Goal: Use online tool/utility: Utilize a website feature to perform a specific function

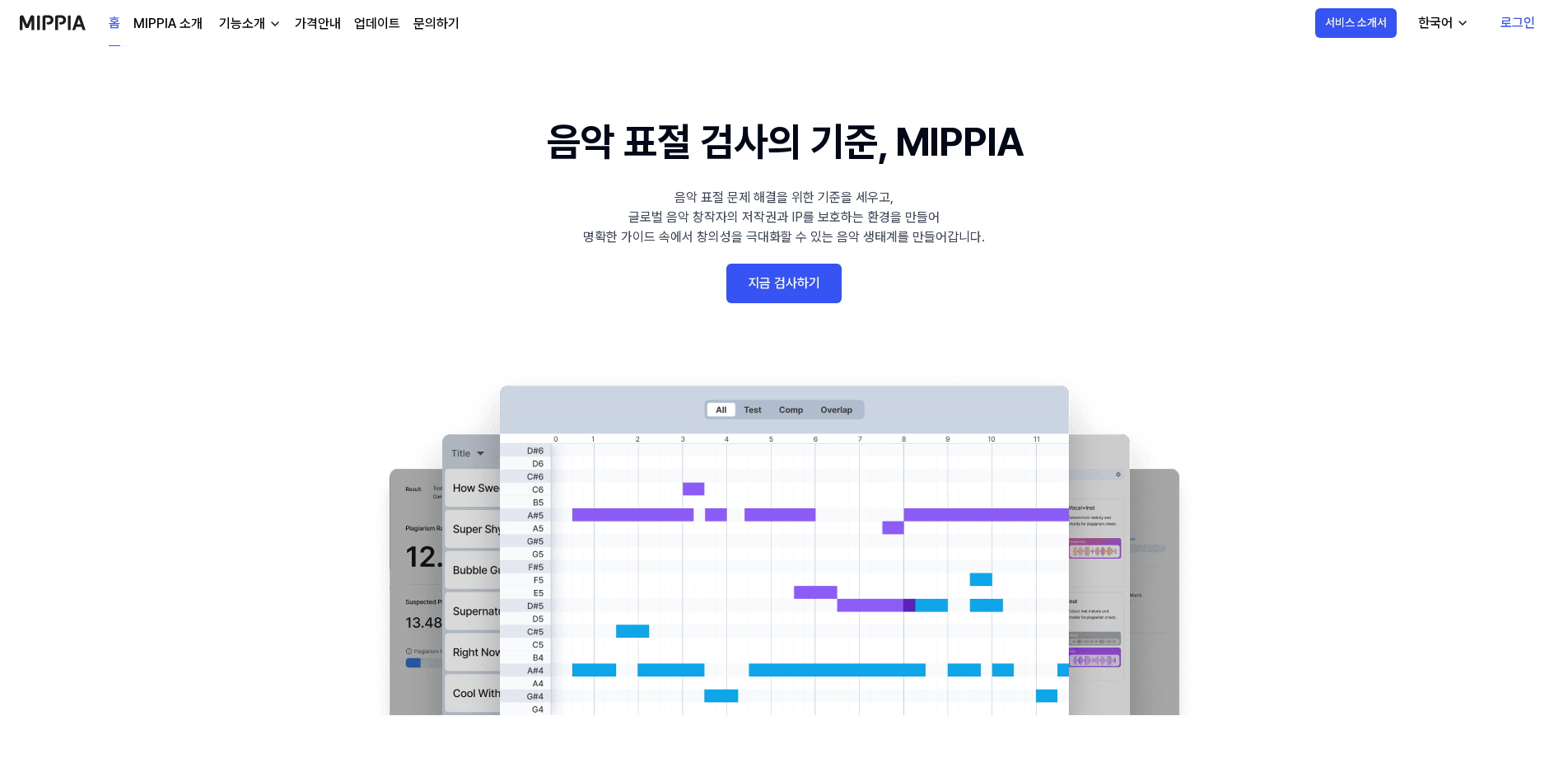
click at [787, 287] on link "지금 검사하기" at bounding box center [784, 284] width 115 height 40
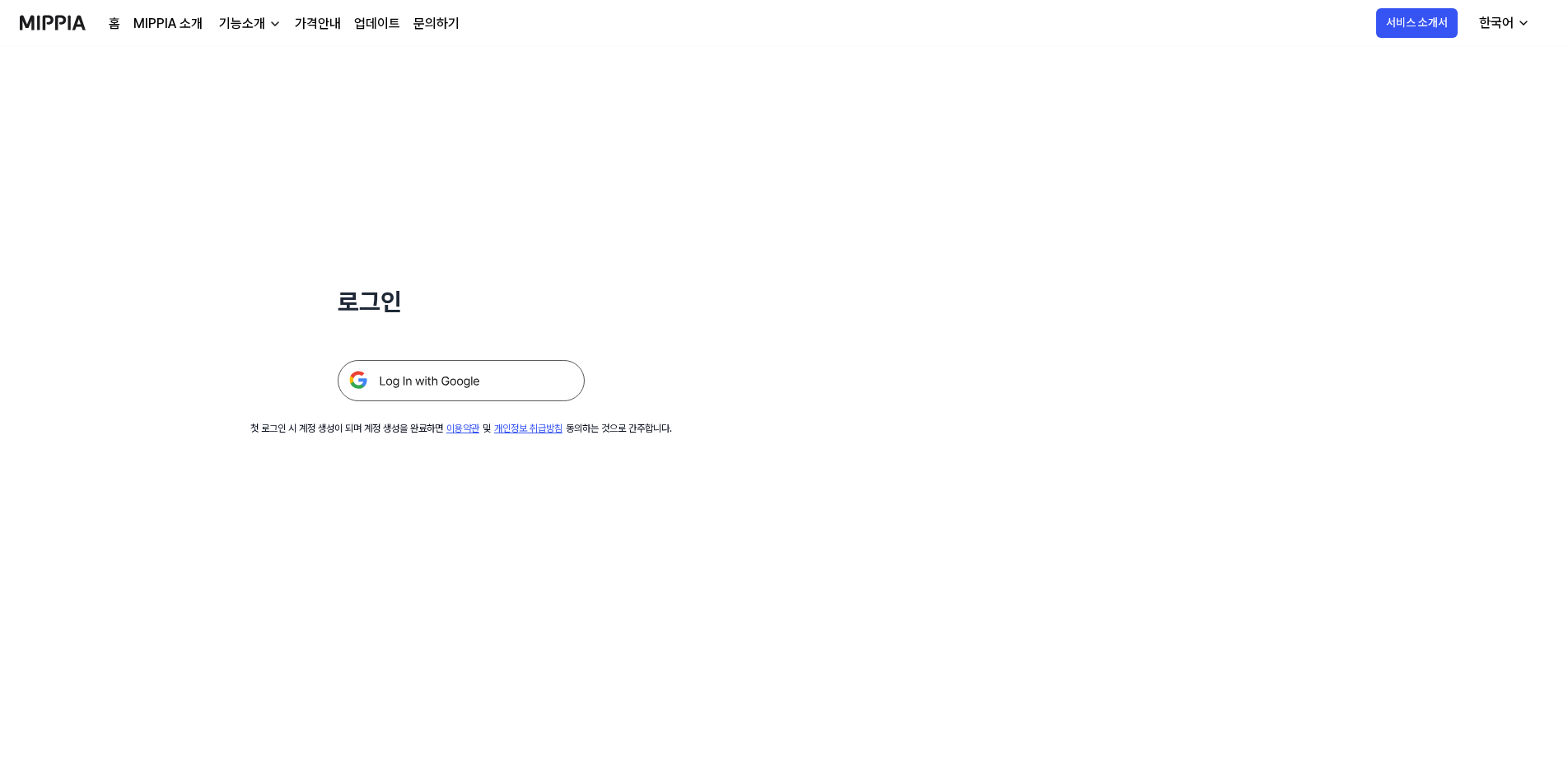
click at [410, 379] on img at bounding box center [461, 380] width 247 height 42
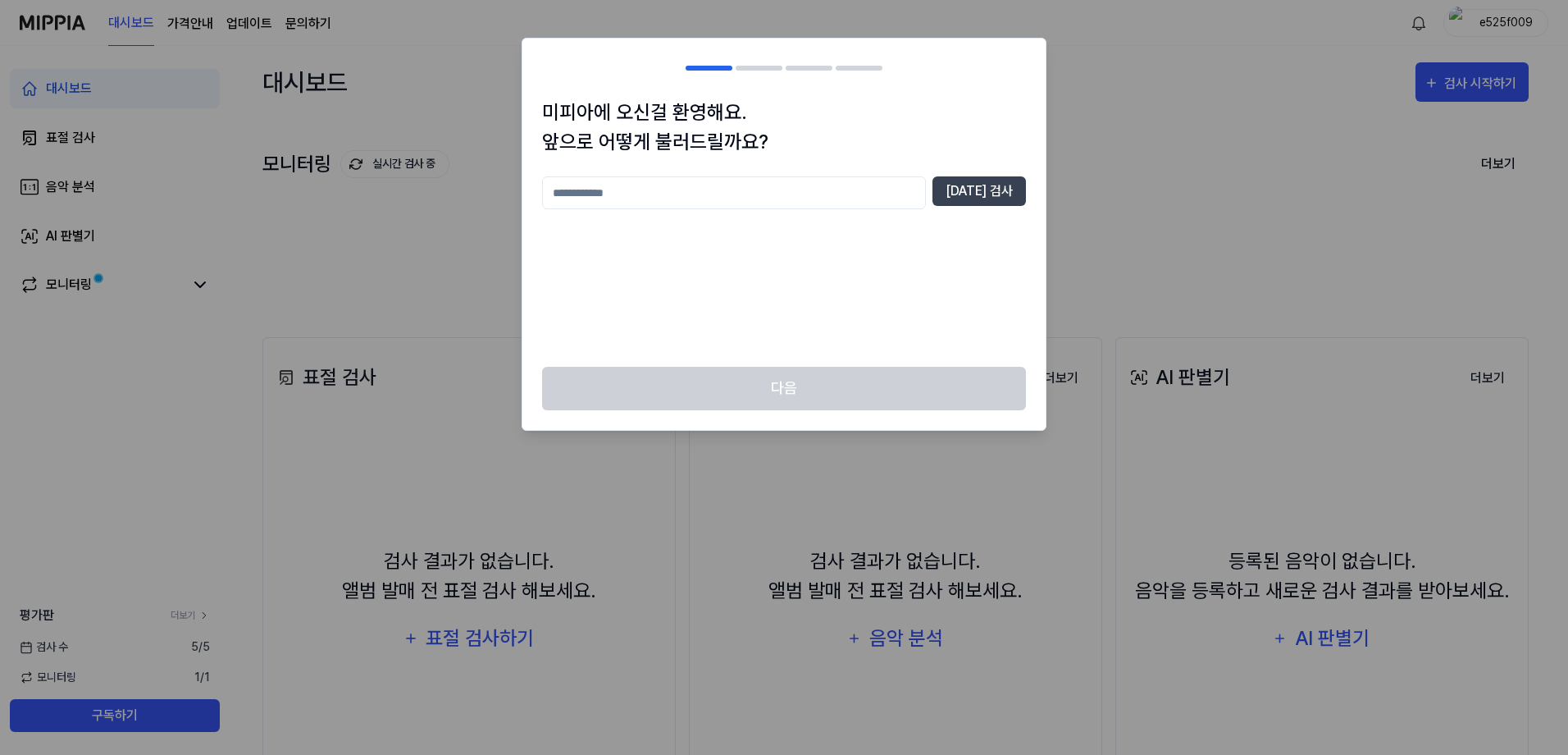
click at [744, 199] on input "text" at bounding box center [733, 192] width 384 height 33
type input "***"
click at [984, 197] on button "[DATE] 검사" at bounding box center [979, 190] width 93 height 29
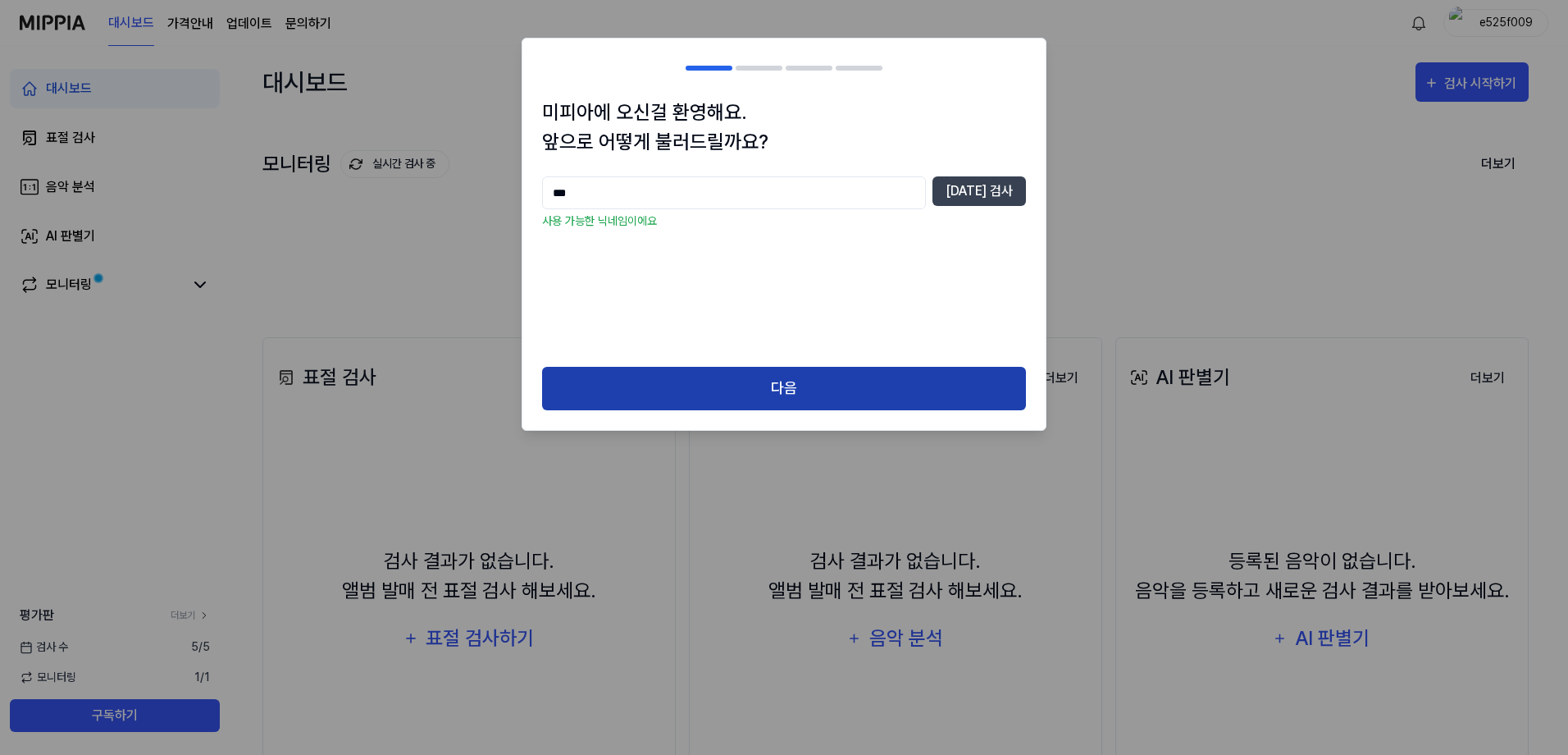
click at [771, 389] on button "다음" at bounding box center [784, 388] width 484 height 43
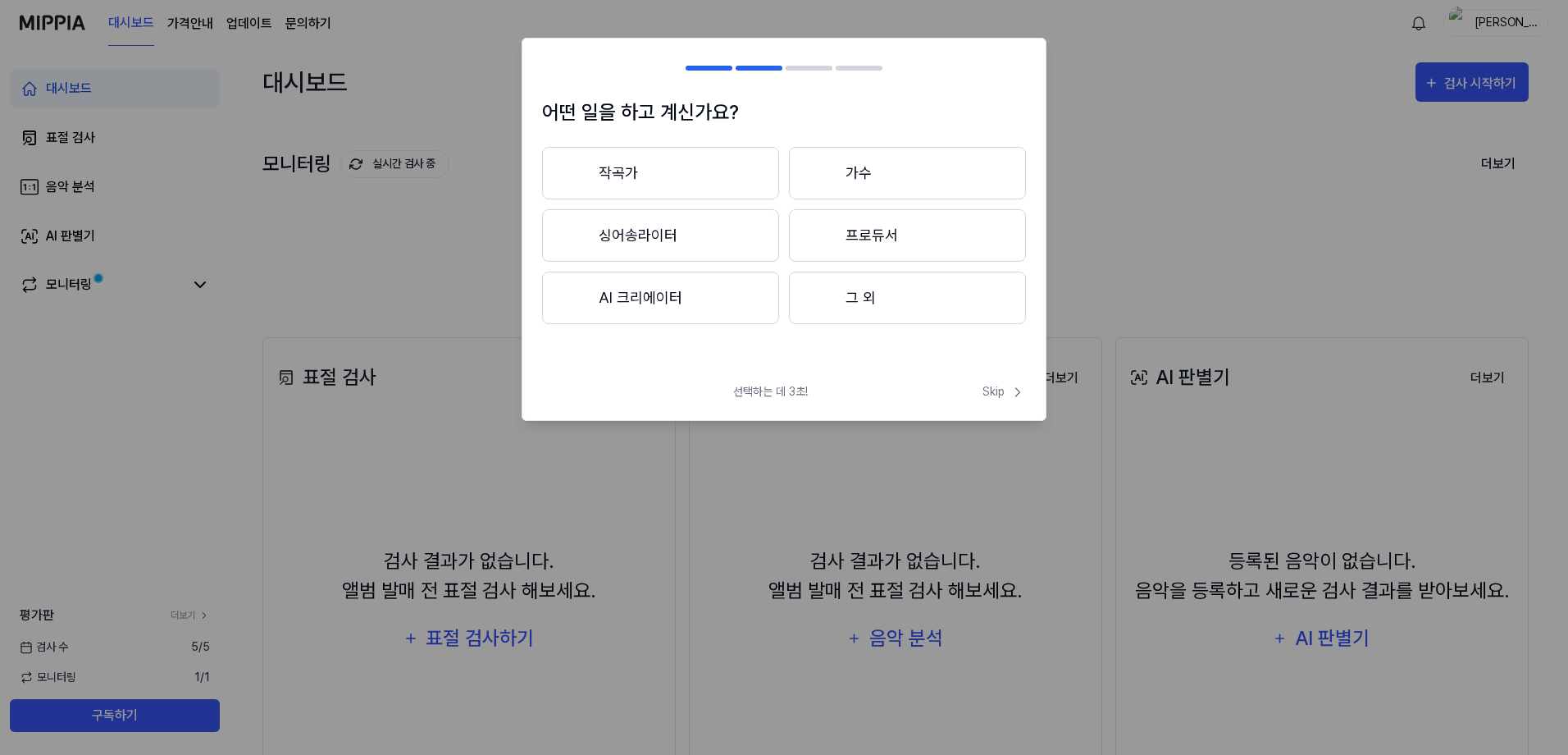
click at [610, 173] on button "작곡가" at bounding box center [661, 173] width 237 height 53
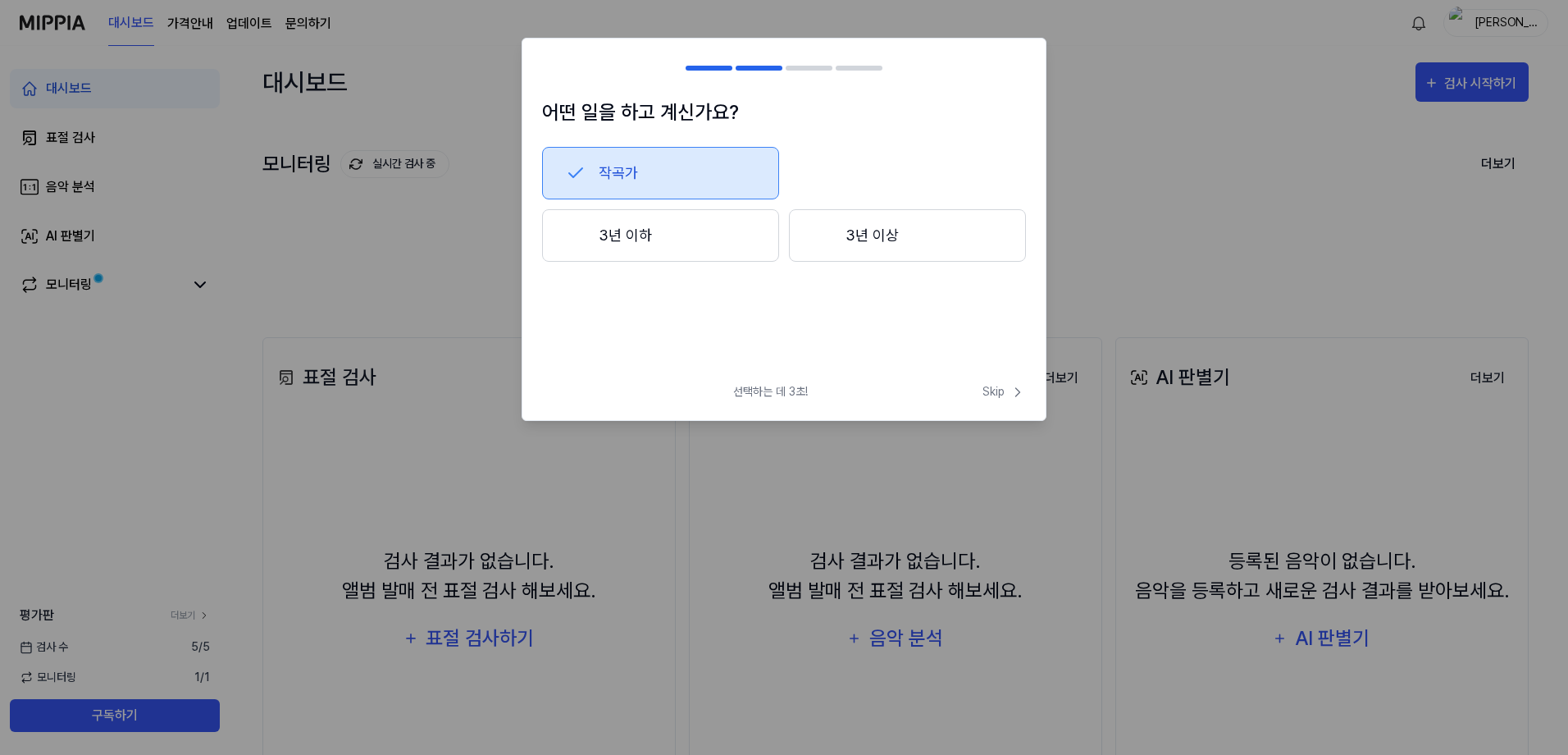
click at [623, 245] on button "3년 이하" at bounding box center [661, 236] width 237 height 53
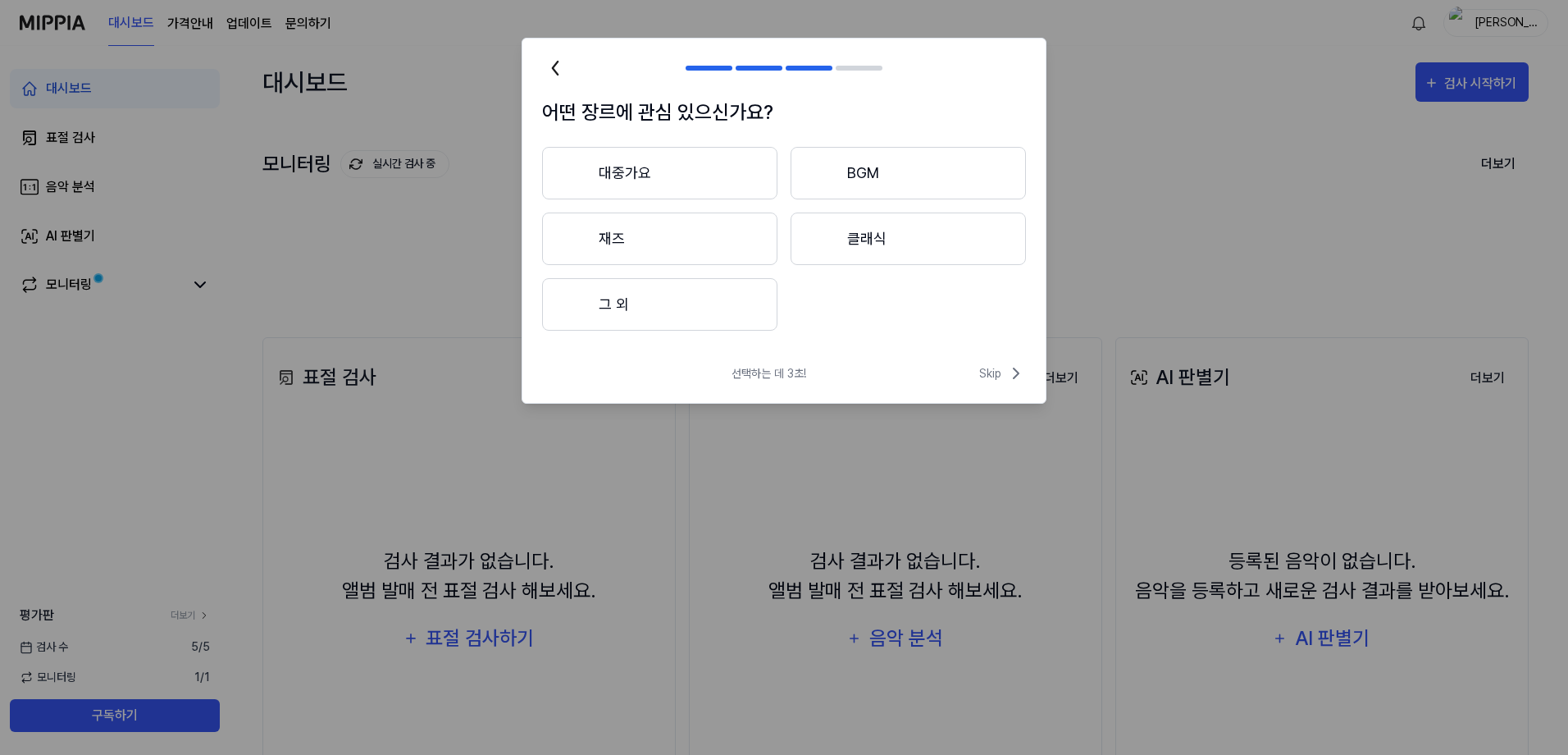
click at [697, 311] on button "그 외" at bounding box center [660, 304] width 236 height 53
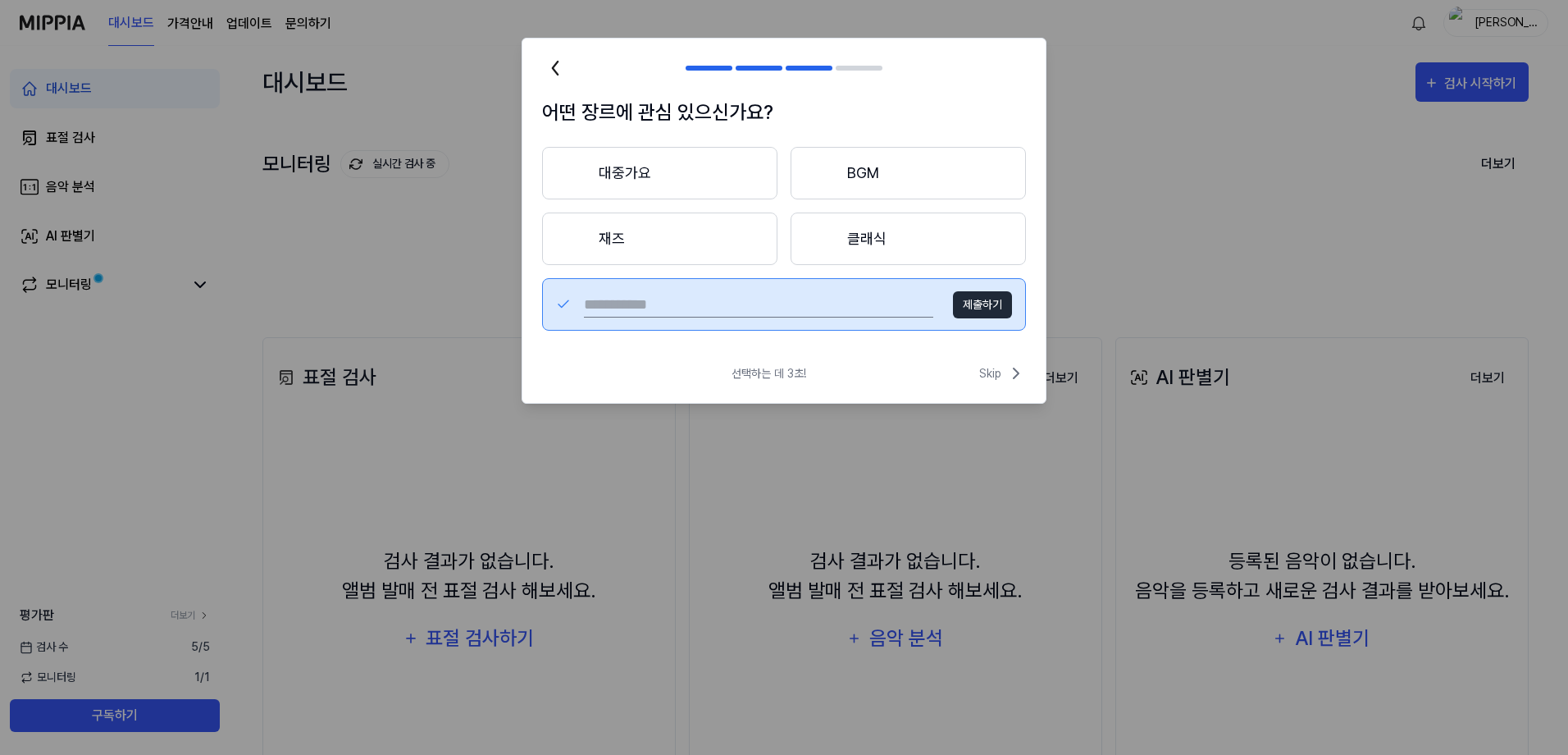
click at [839, 312] on input "text" at bounding box center [759, 304] width 350 height 26
type input "***"
click at [988, 311] on button "제출하기" at bounding box center [982, 304] width 59 height 27
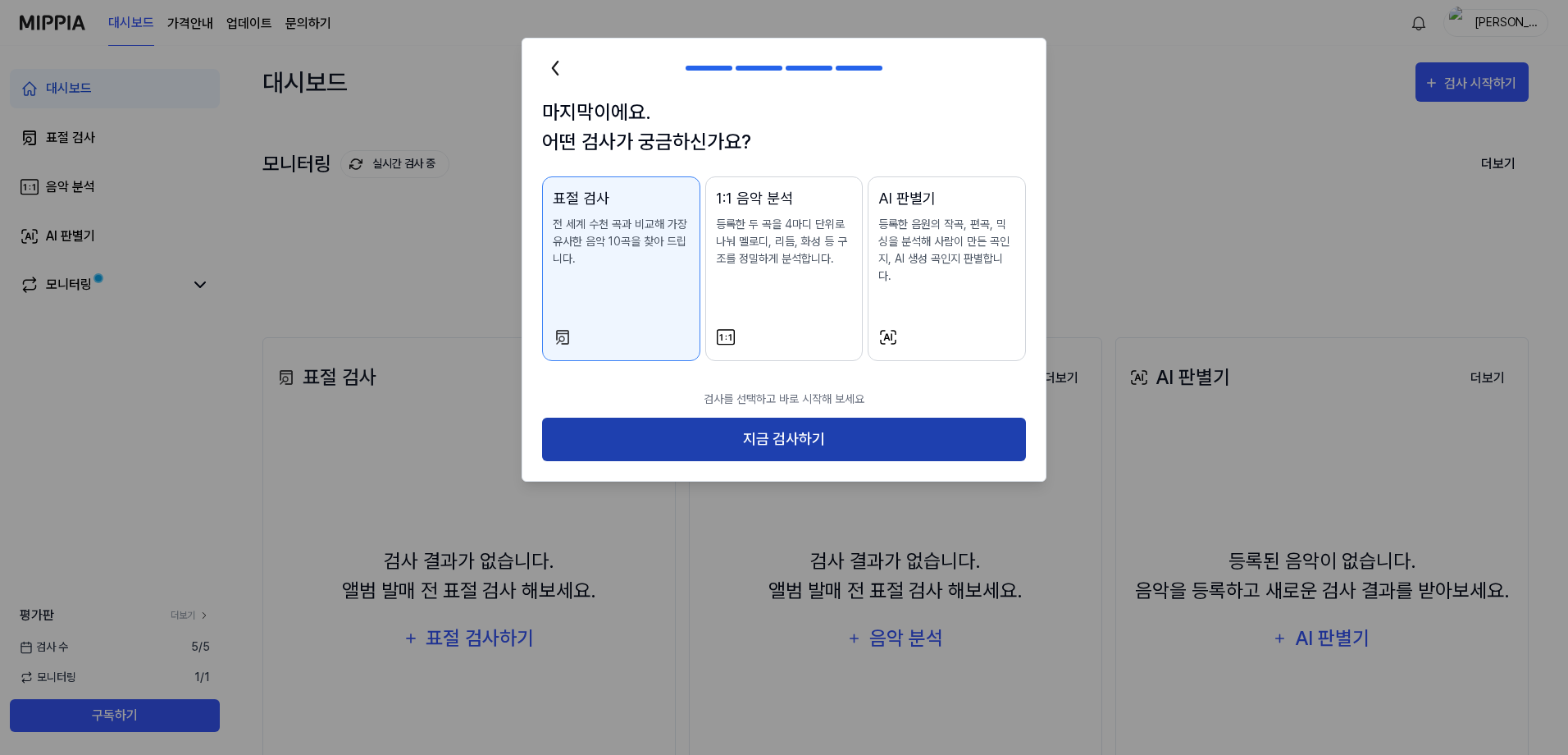
click at [834, 423] on button "지금 검사하기" at bounding box center [784, 439] width 484 height 43
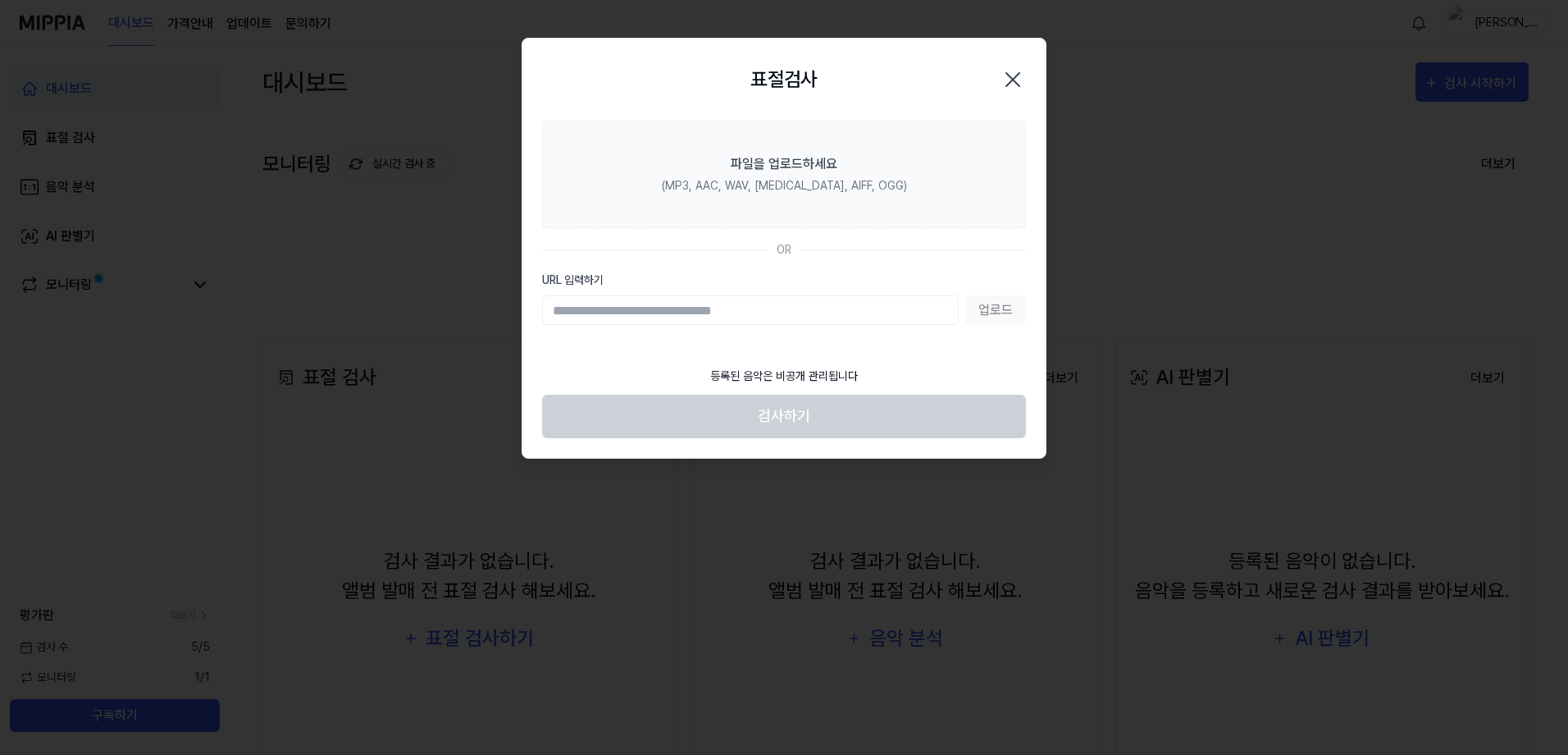
click at [1014, 79] on icon "button" at bounding box center [1013, 79] width 13 height 13
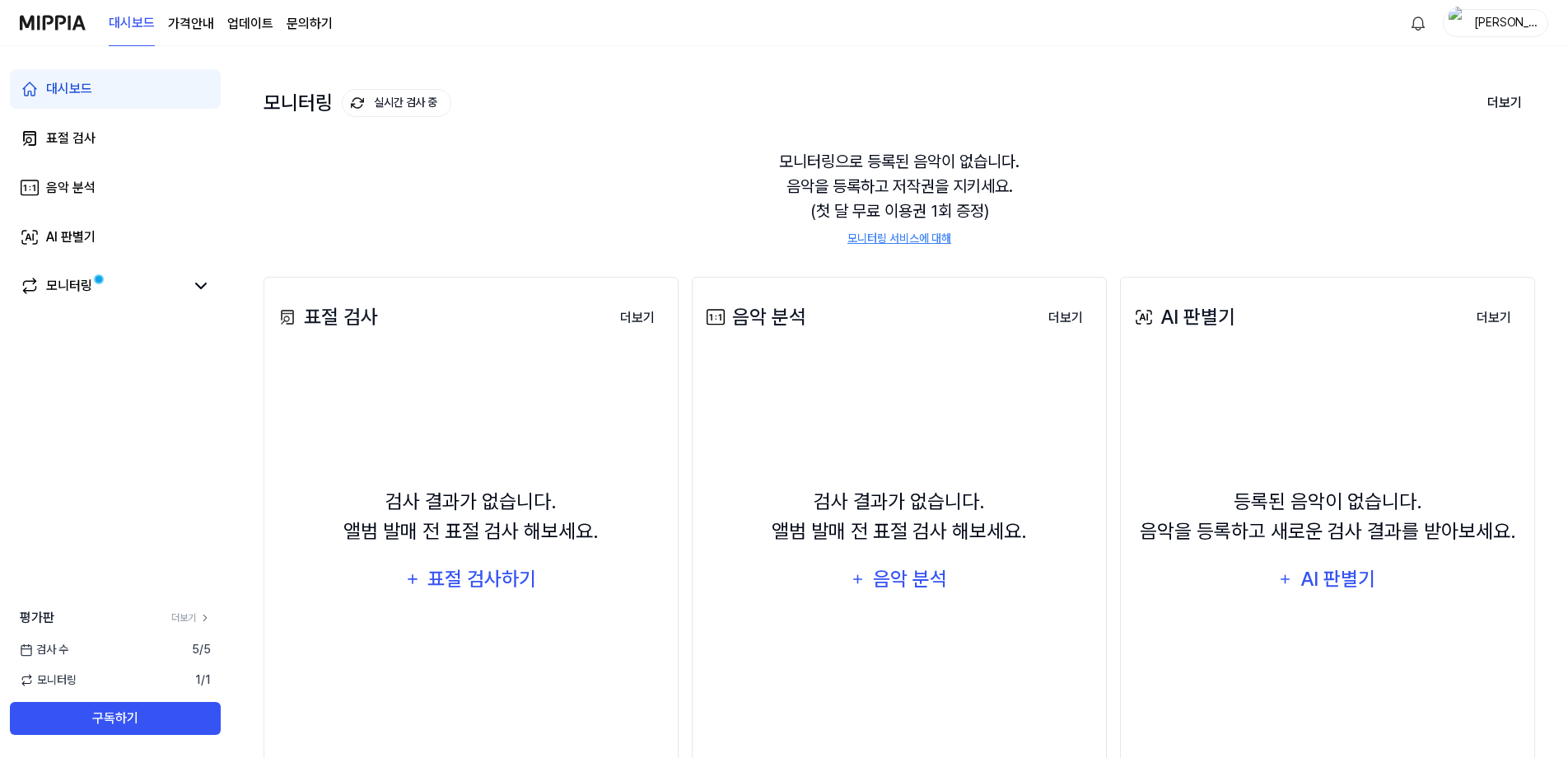
scroll to position [123, 0]
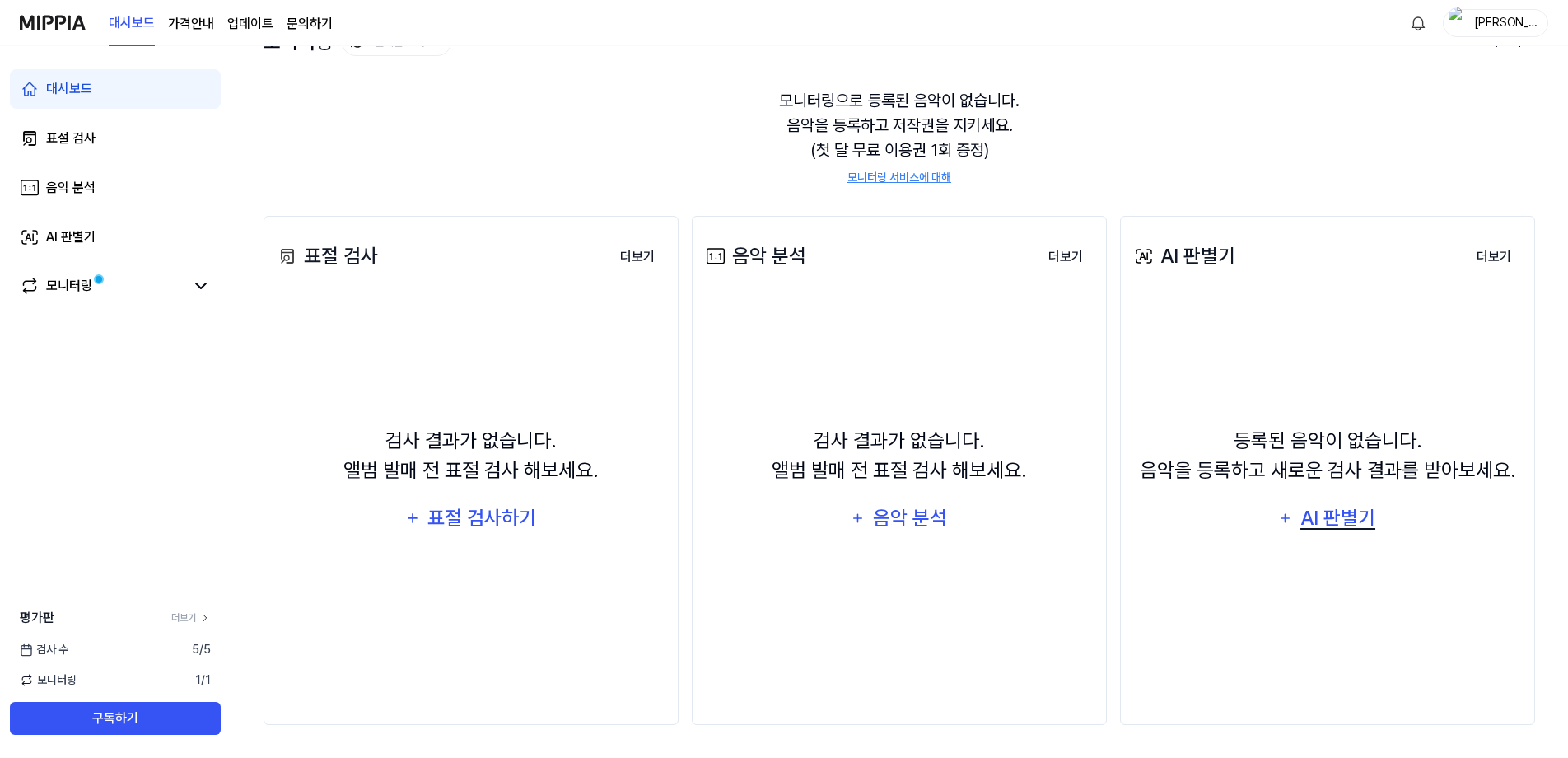
click at [1356, 525] on div "AI 판별기" at bounding box center [1339, 518] width 79 height 31
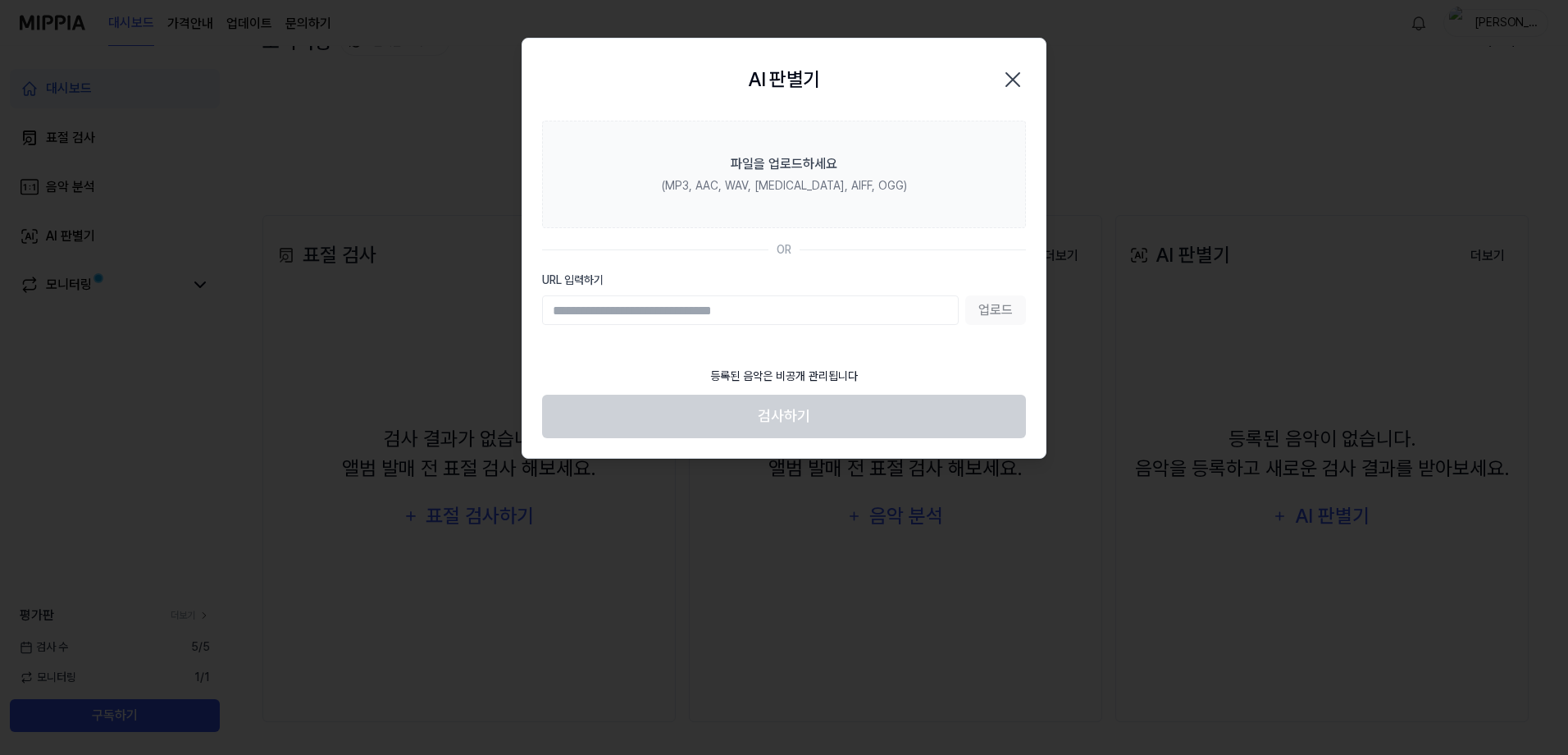
click at [1013, 74] on icon "button" at bounding box center [1013, 80] width 26 height 26
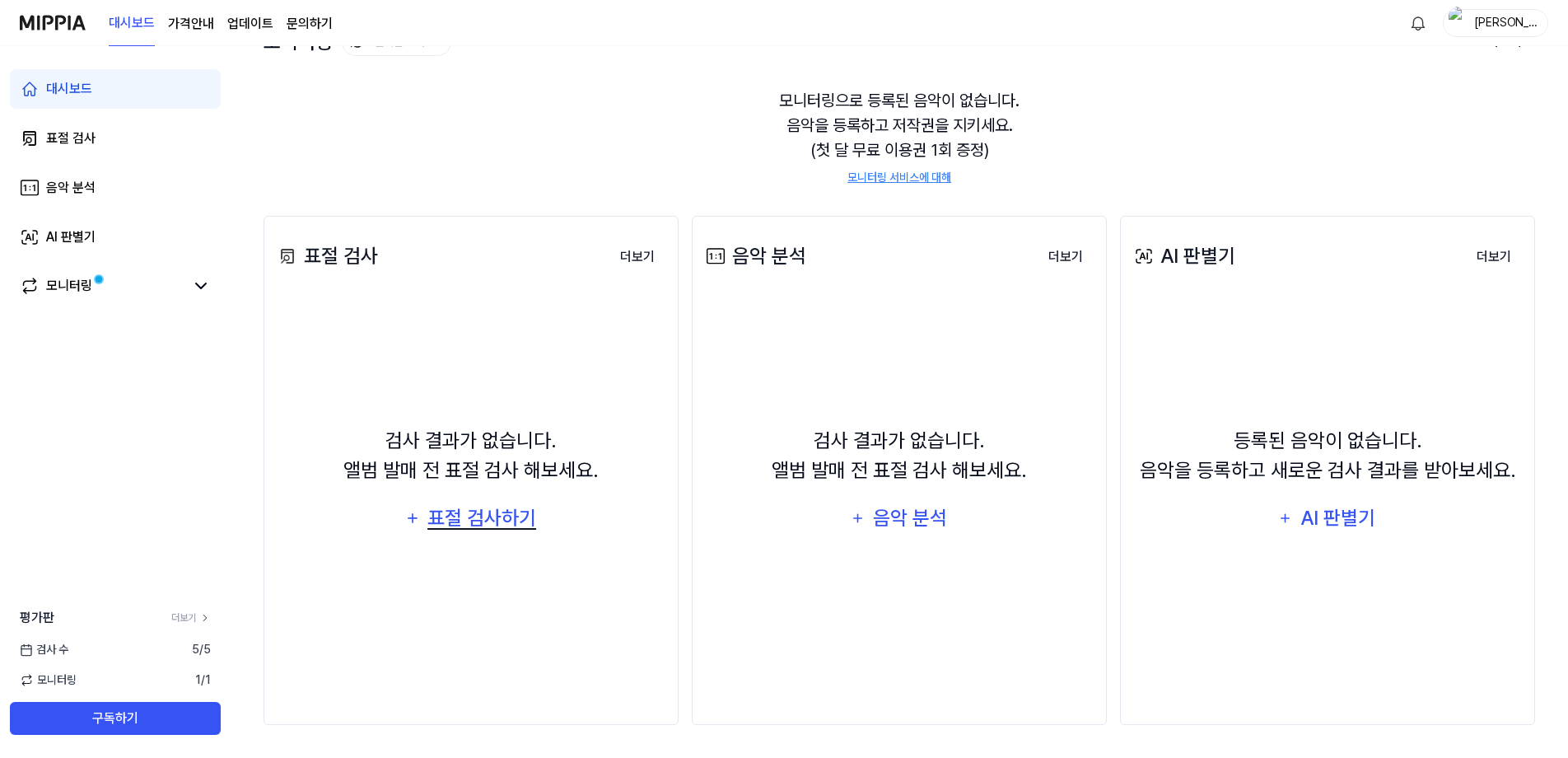
click at [458, 522] on div "표절 검사하기" at bounding box center [482, 518] width 112 height 31
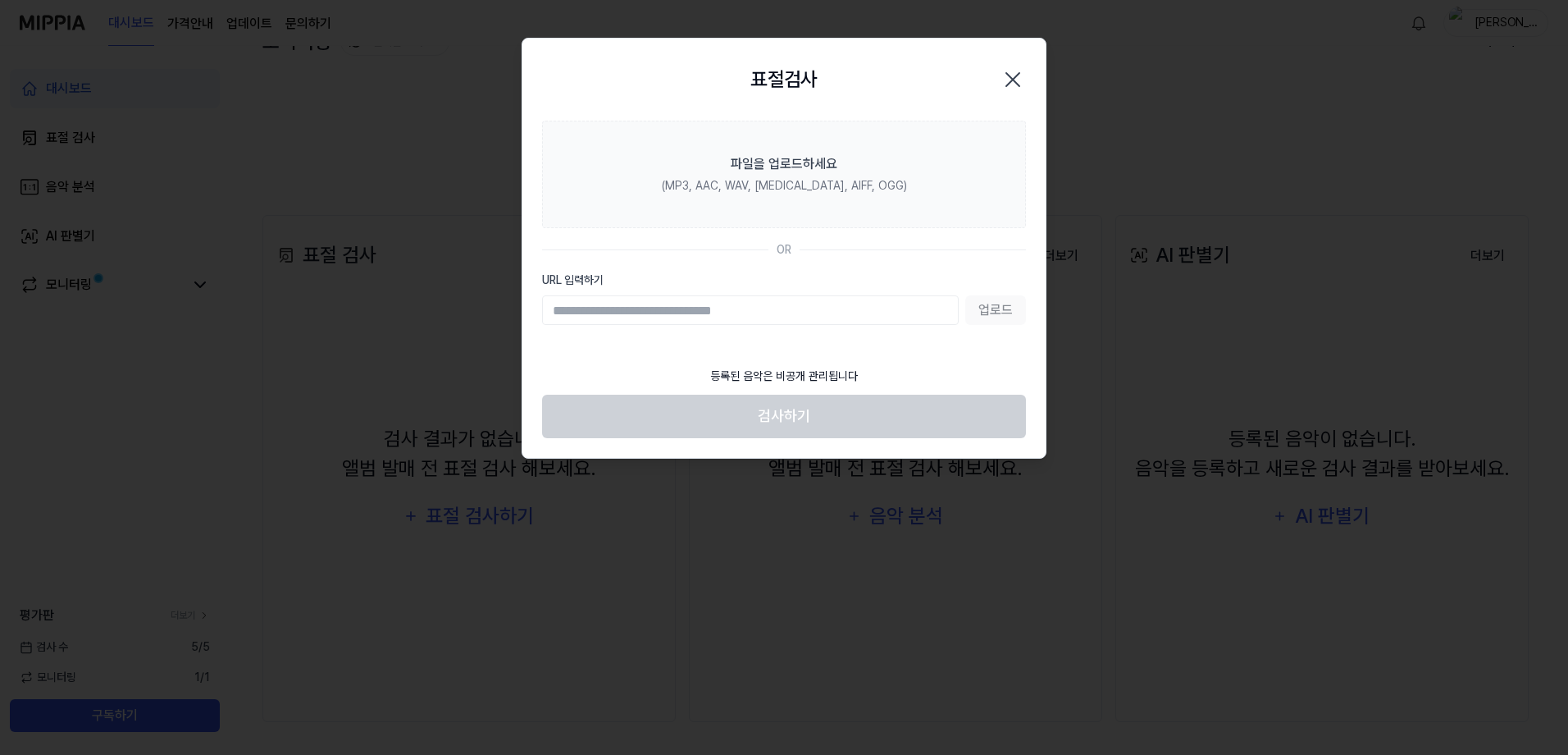
click at [852, 314] on input "URL 입력하기" at bounding box center [750, 309] width 416 height 29
click at [580, 278] on label "URL 입력하기" at bounding box center [784, 280] width 484 height 17
click at [580, 295] on input "URL 입력하기" at bounding box center [750, 309] width 416 height 29
click at [1000, 307] on div "업로드" at bounding box center [784, 309] width 484 height 29
click at [858, 314] on input "URL 입력하기" at bounding box center [750, 309] width 416 height 29
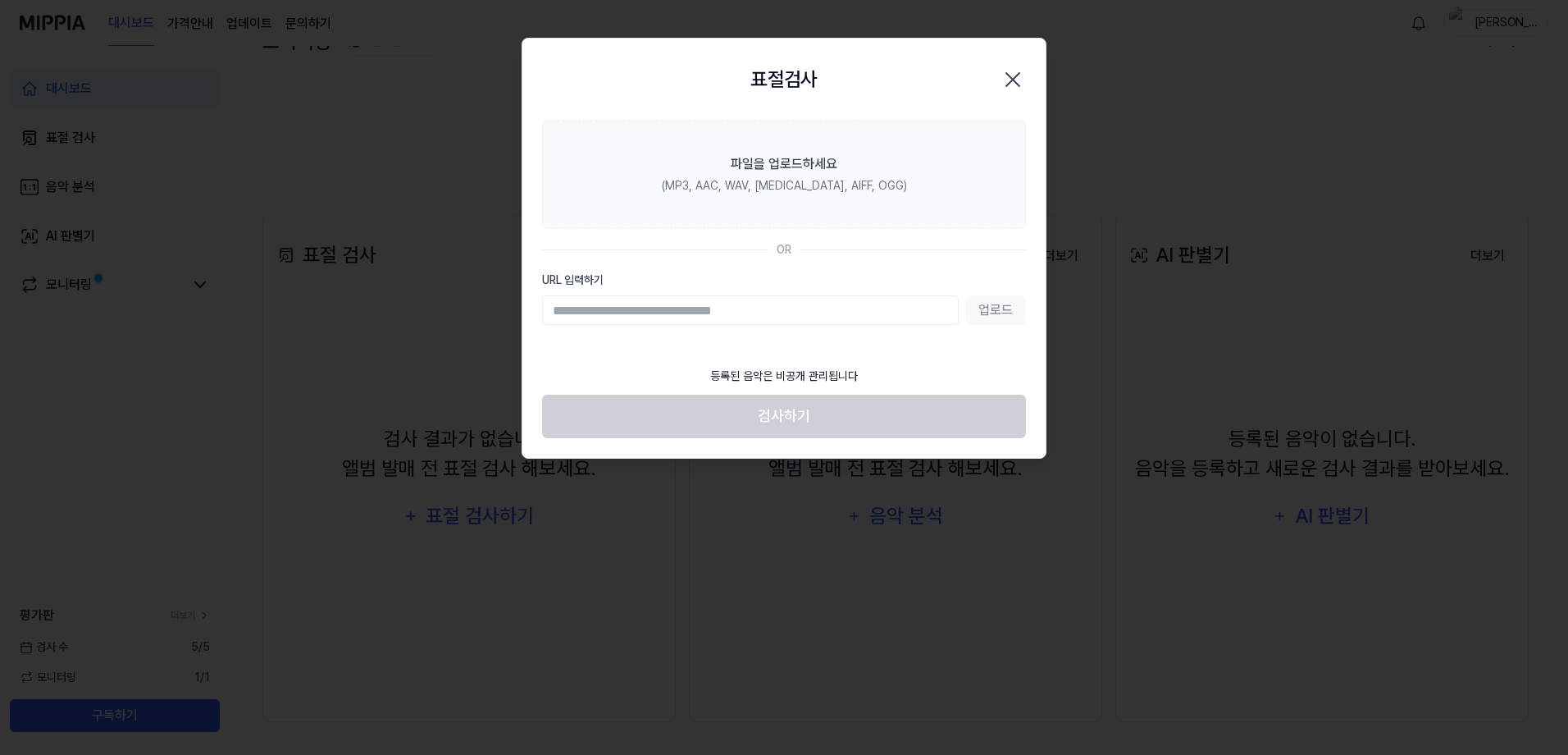
click at [1011, 78] on icon "button" at bounding box center [1013, 79] width 13 height 13
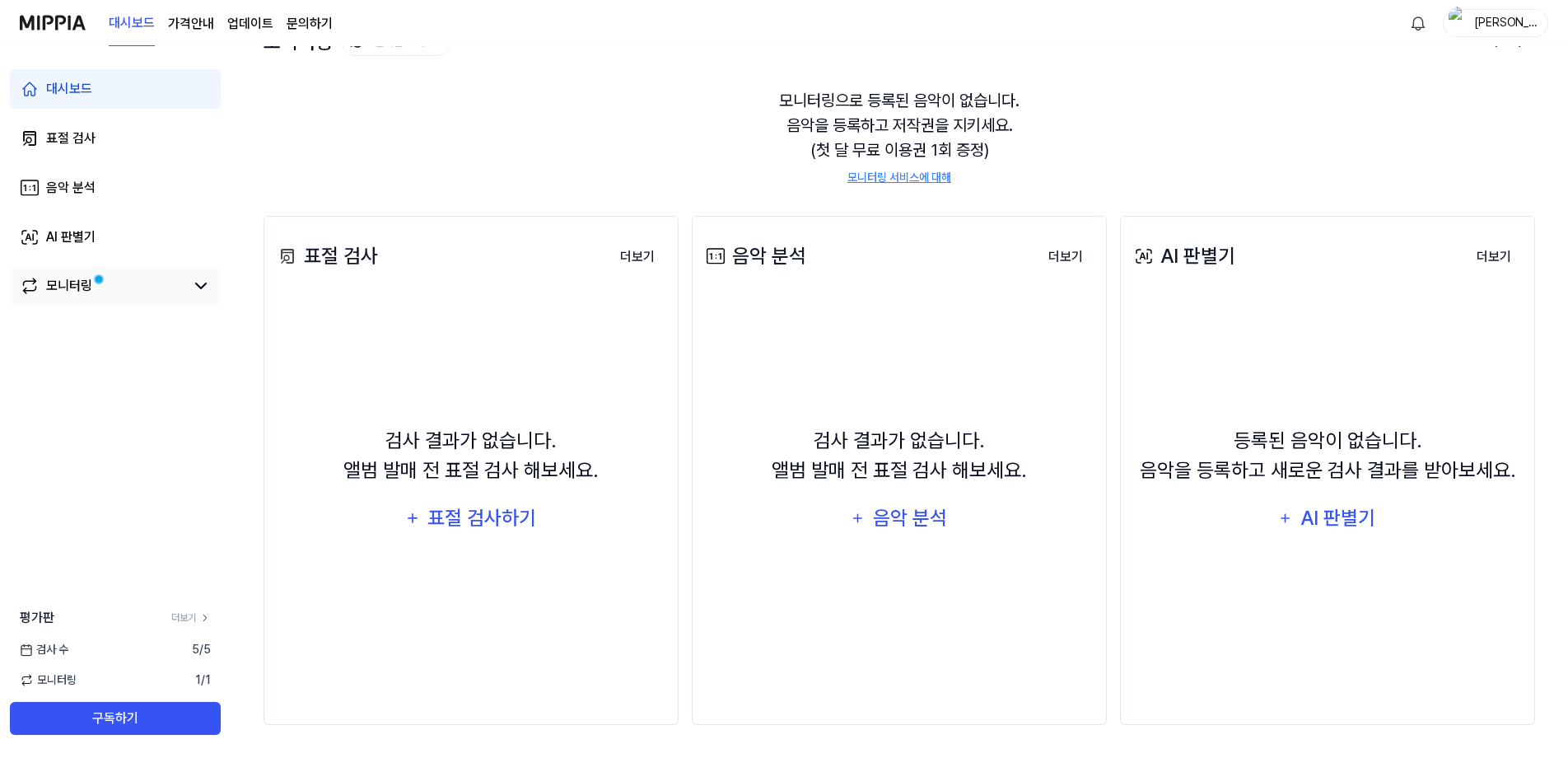
click at [81, 289] on div "모니터링" at bounding box center [69, 286] width 46 height 20
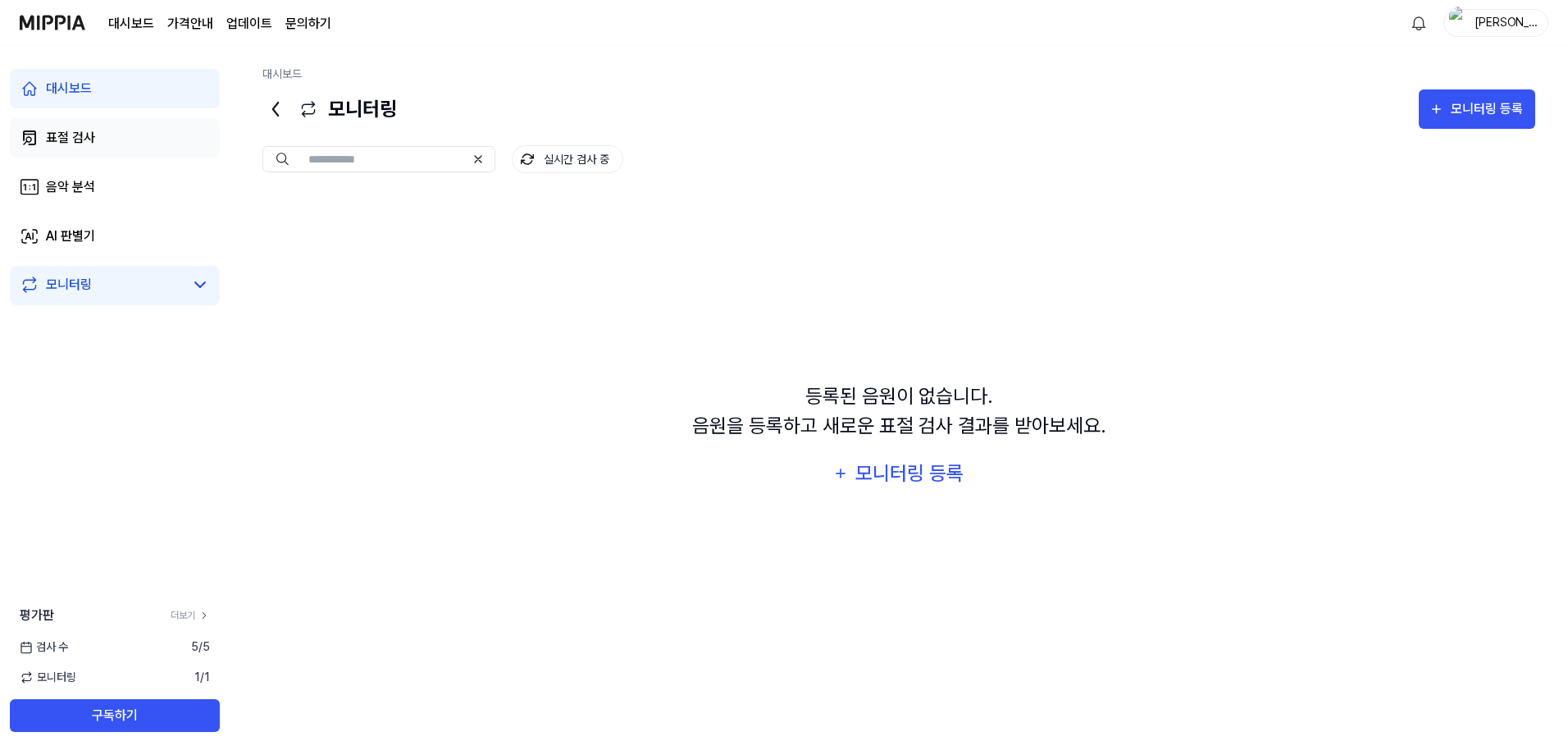
click at [137, 146] on link "표절 검사" at bounding box center [114, 138] width 210 height 40
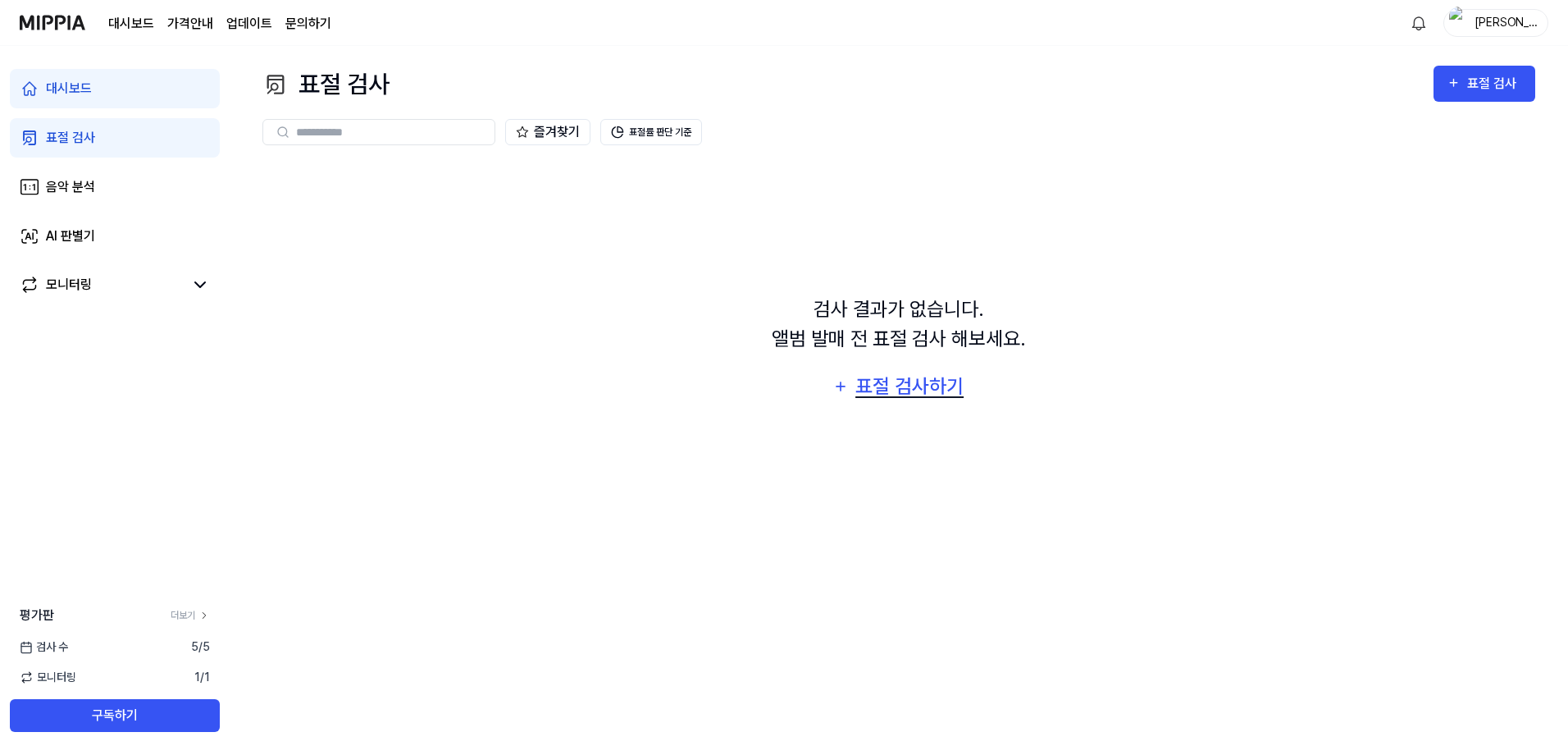
click at [885, 386] on div "표절 검사하기" at bounding box center [909, 386] width 111 height 31
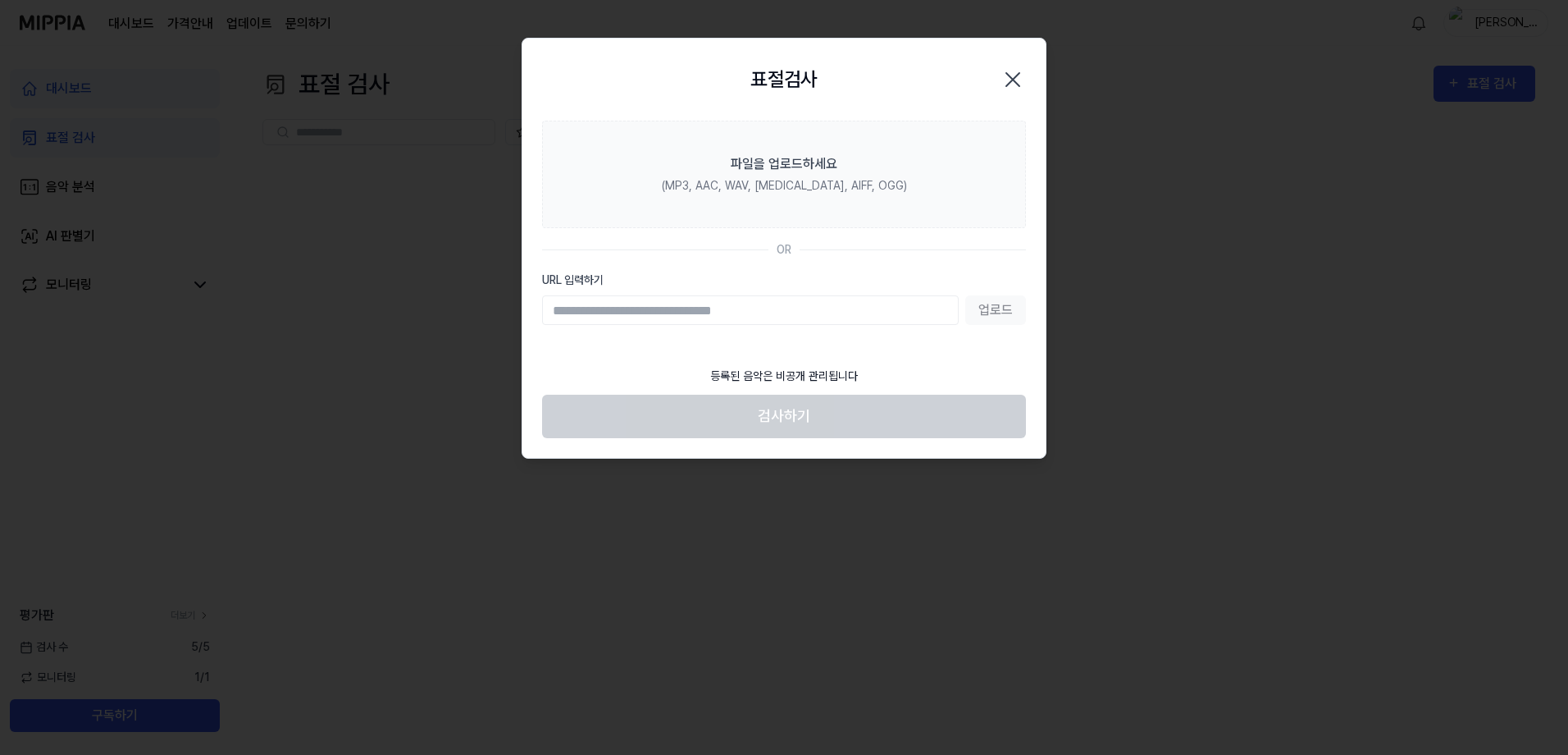
click at [973, 319] on div "업로드" at bounding box center [784, 309] width 484 height 29
click at [1002, 307] on div "업로드" at bounding box center [784, 309] width 484 height 29
click at [808, 428] on footer "등록된 음악은 비공개 관리됩니다 검사하기" at bounding box center [784, 398] width 484 height 80
click at [808, 374] on div "등록된 음악은 비공개 관리됩니다" at bounding box center [784, 376] width 168 height 37
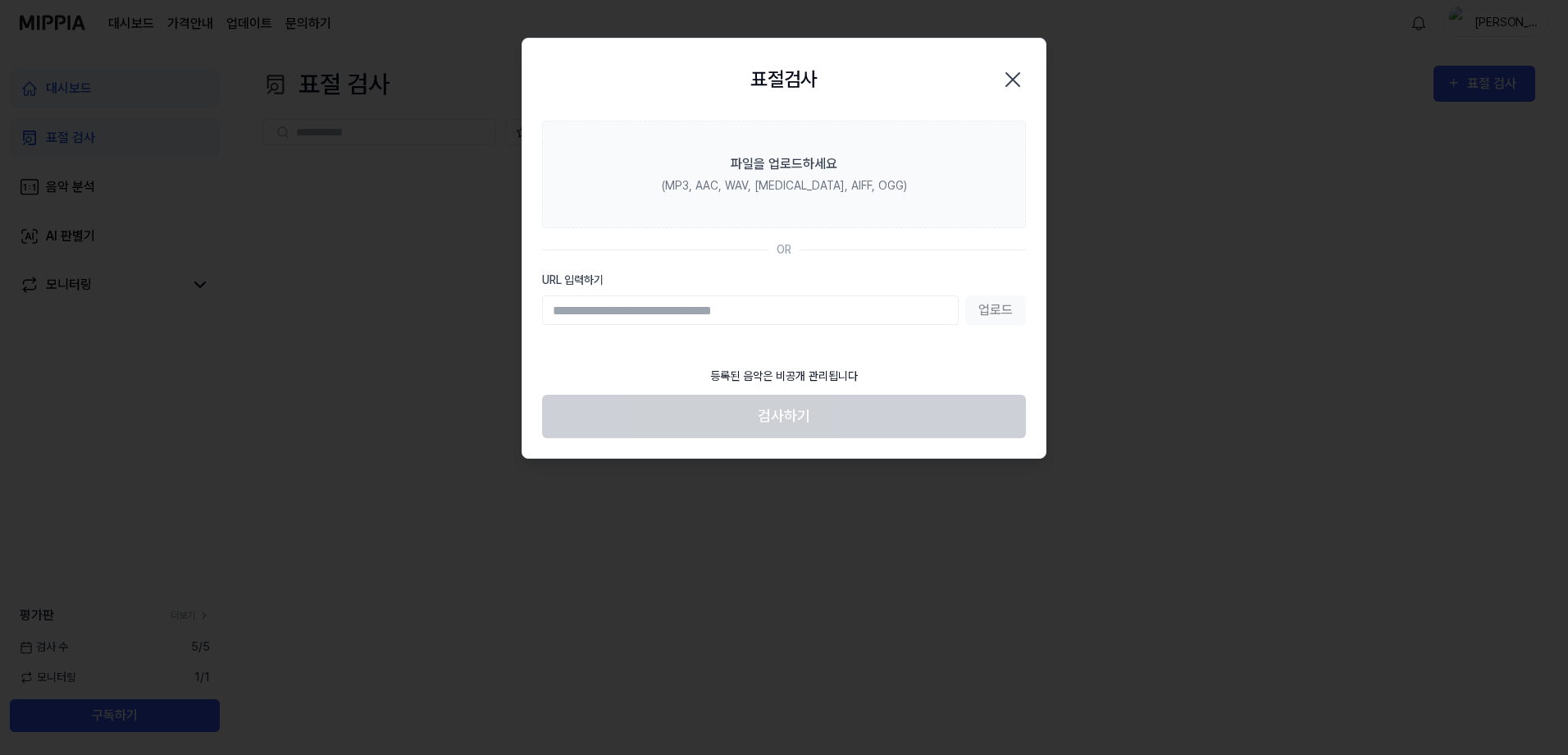
click at [1009, 84] on icon "button" at bounding box center [1013, 79] width 13 height 13
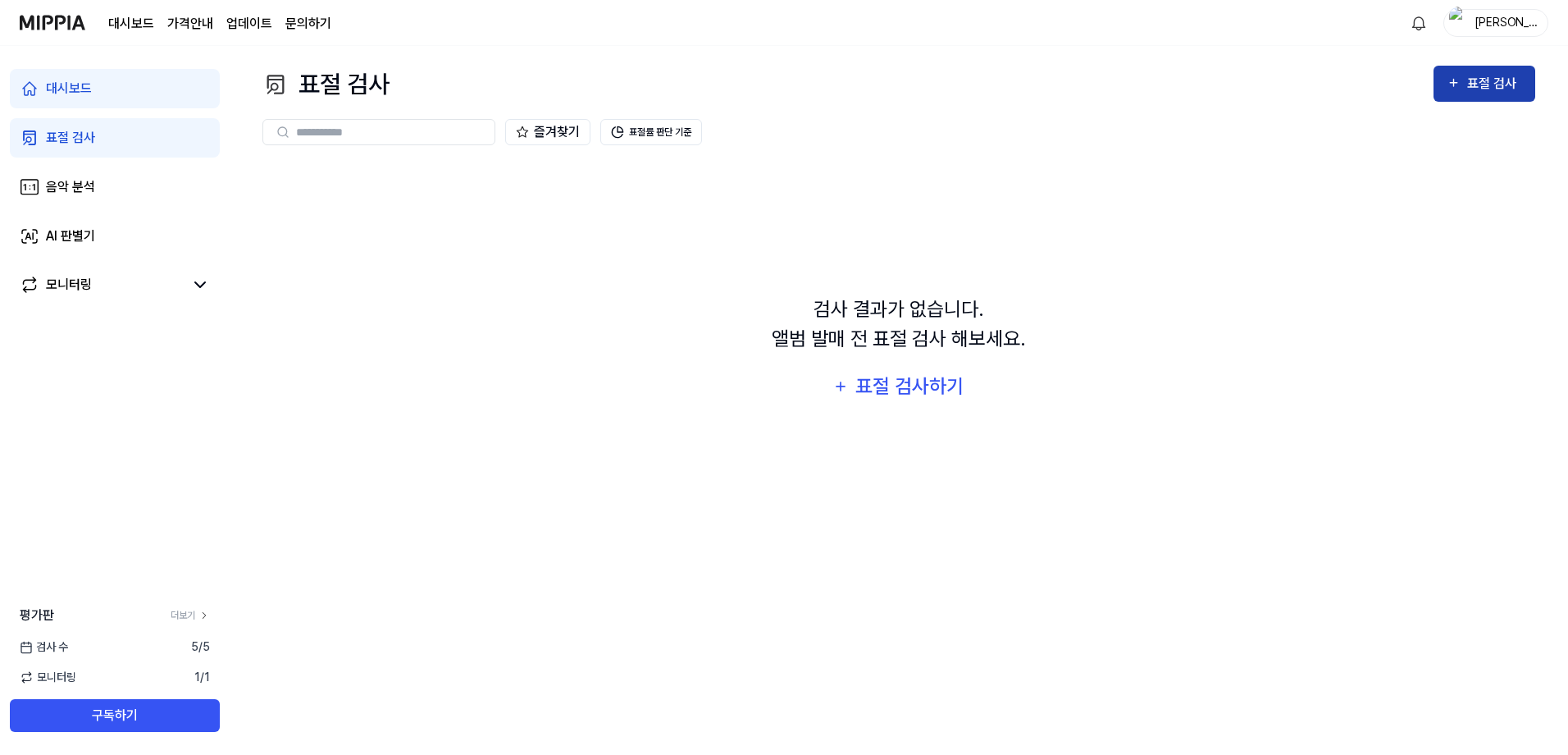
click at [1504, 86] on div "표절 검사" at bounding box center [1494, 83] width 55 height 22
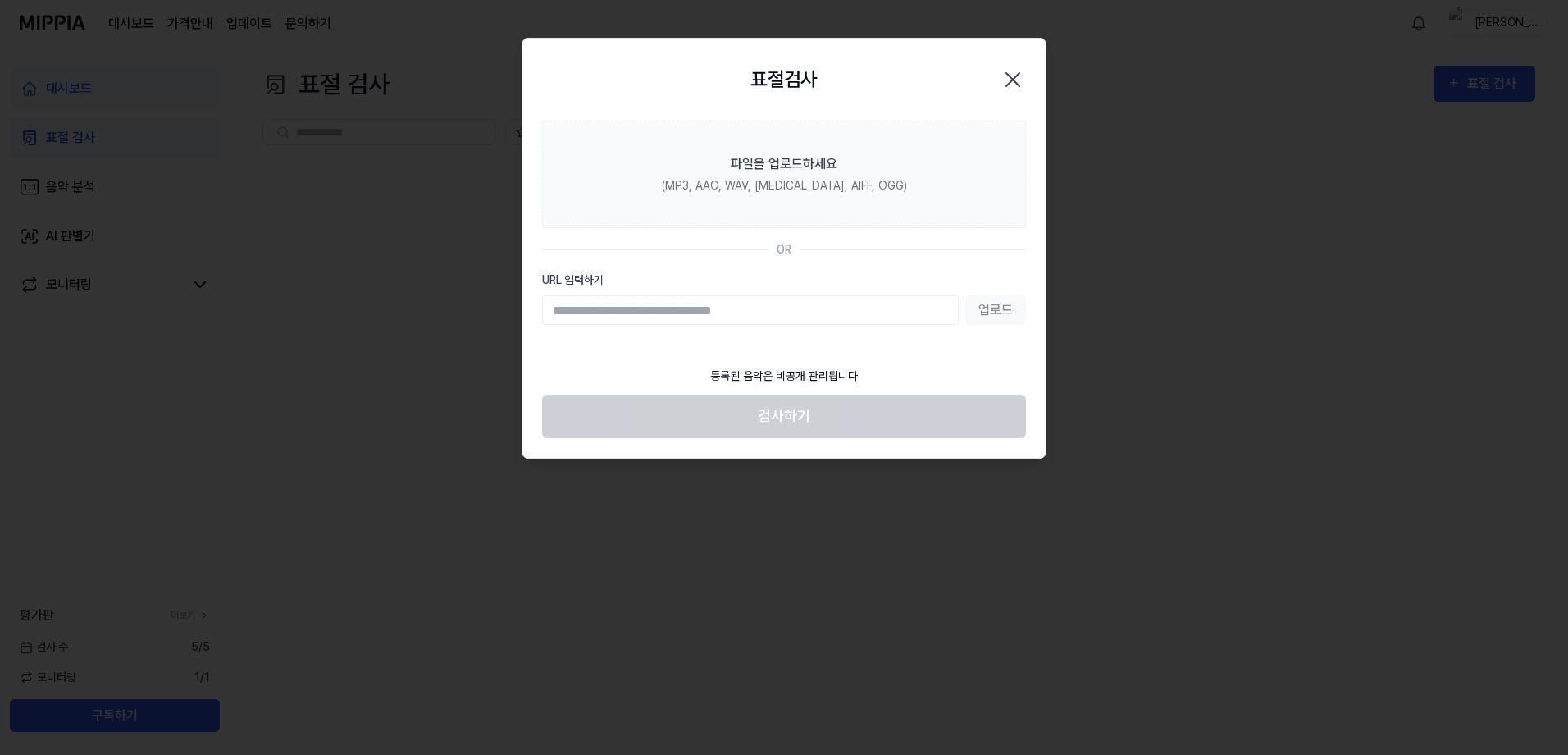
click at [1022, 81] on icon "button" at bounding box center [1013, 80] width 26 height 26
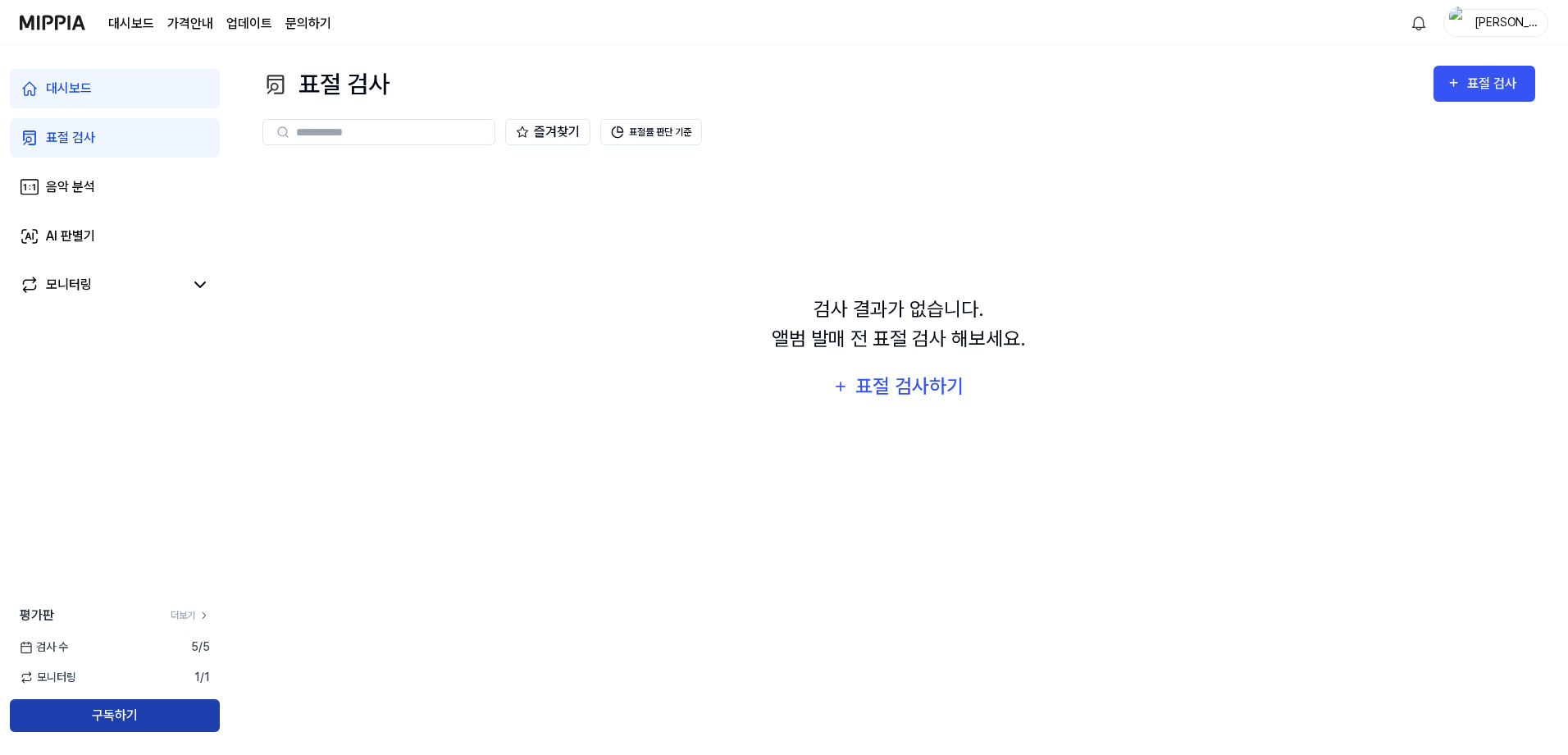
click at [136, 711] on button "구독하기" at bounding box center [114, 715] width 210 height 33
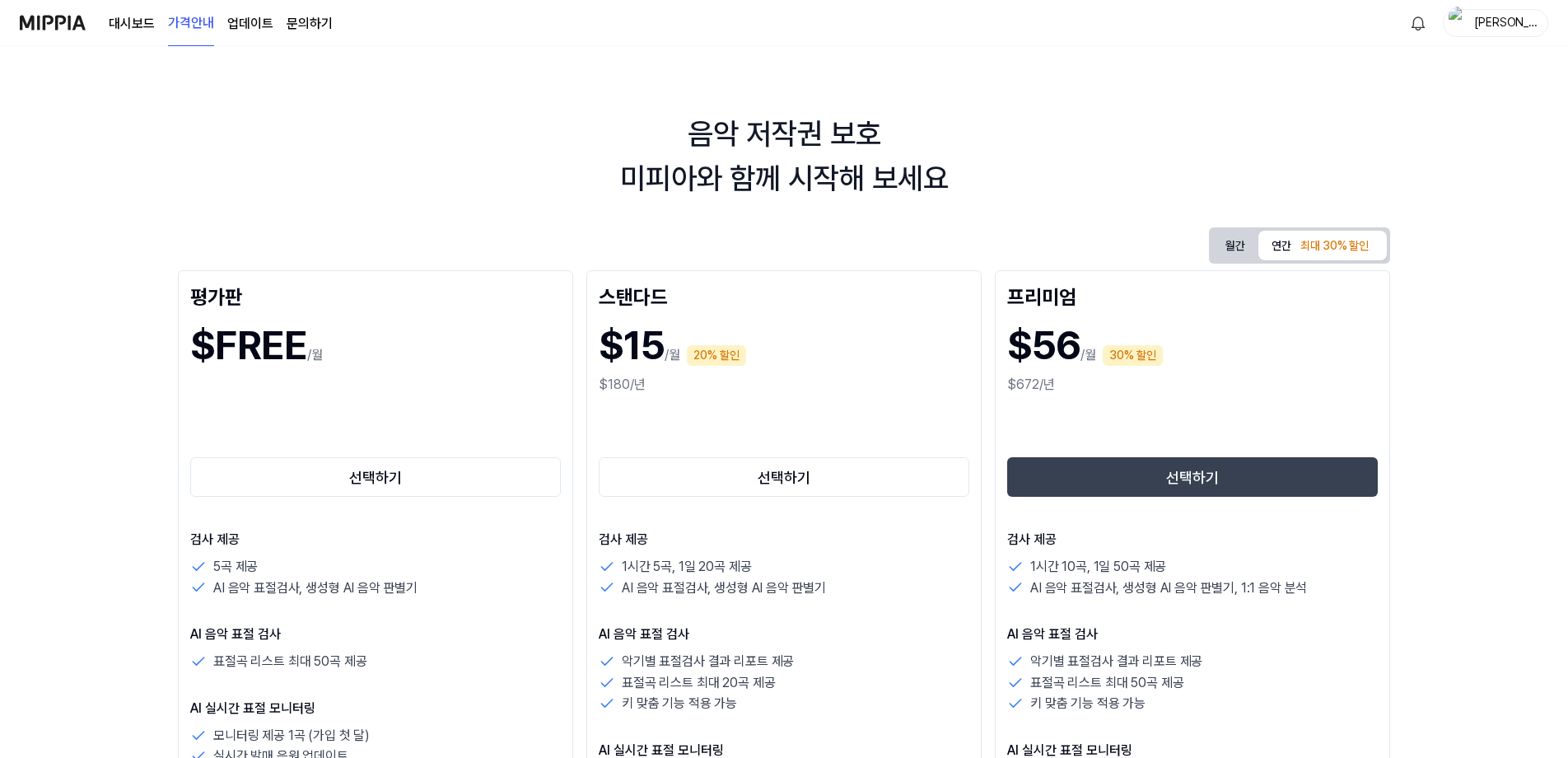
click at [55, 21] on img at bounding box center [53, 23] width 66 height 45
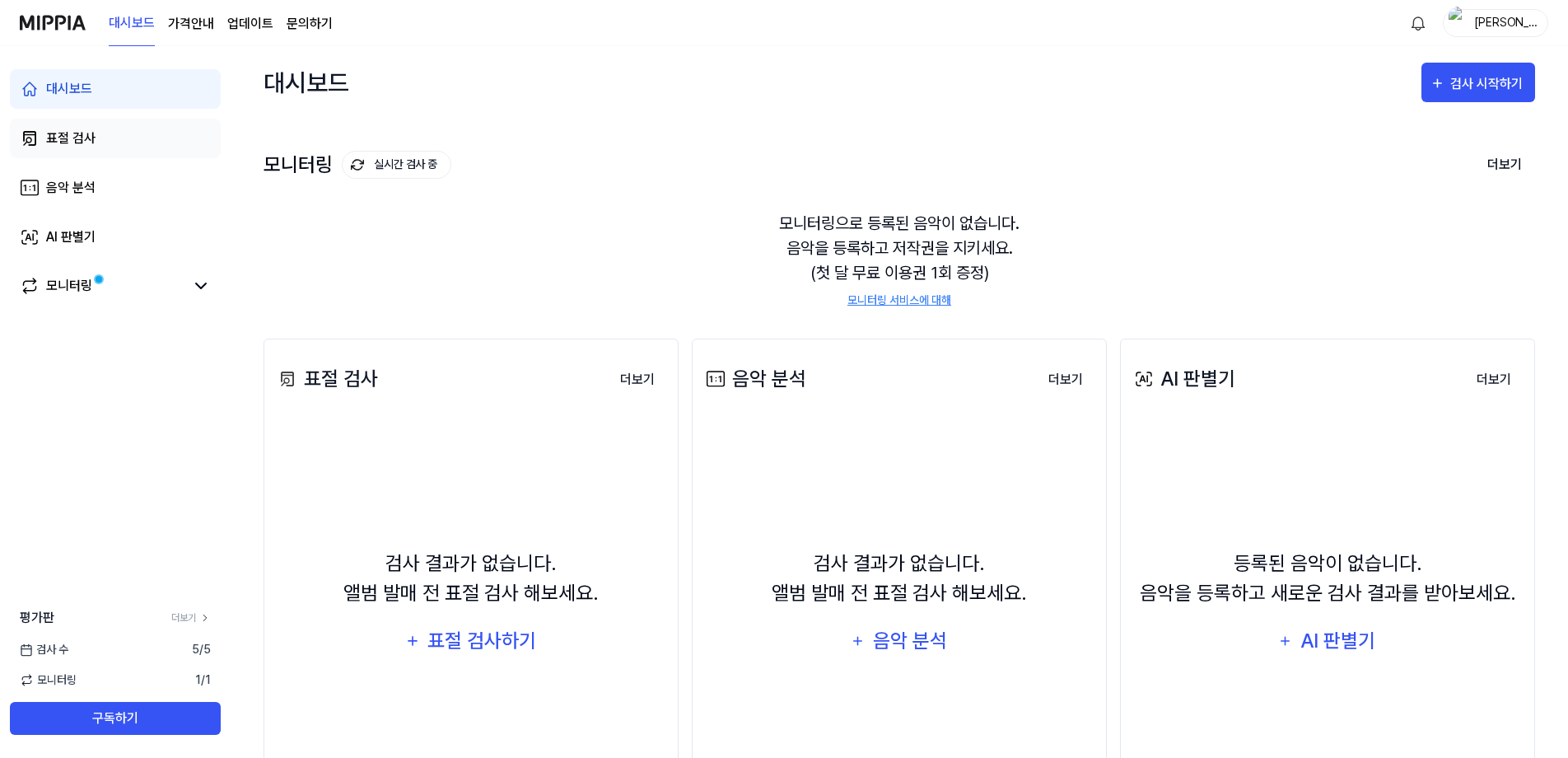
click at [87, 135] on div "표절 검사" at bounding box center [71, 138] width 49 height 20
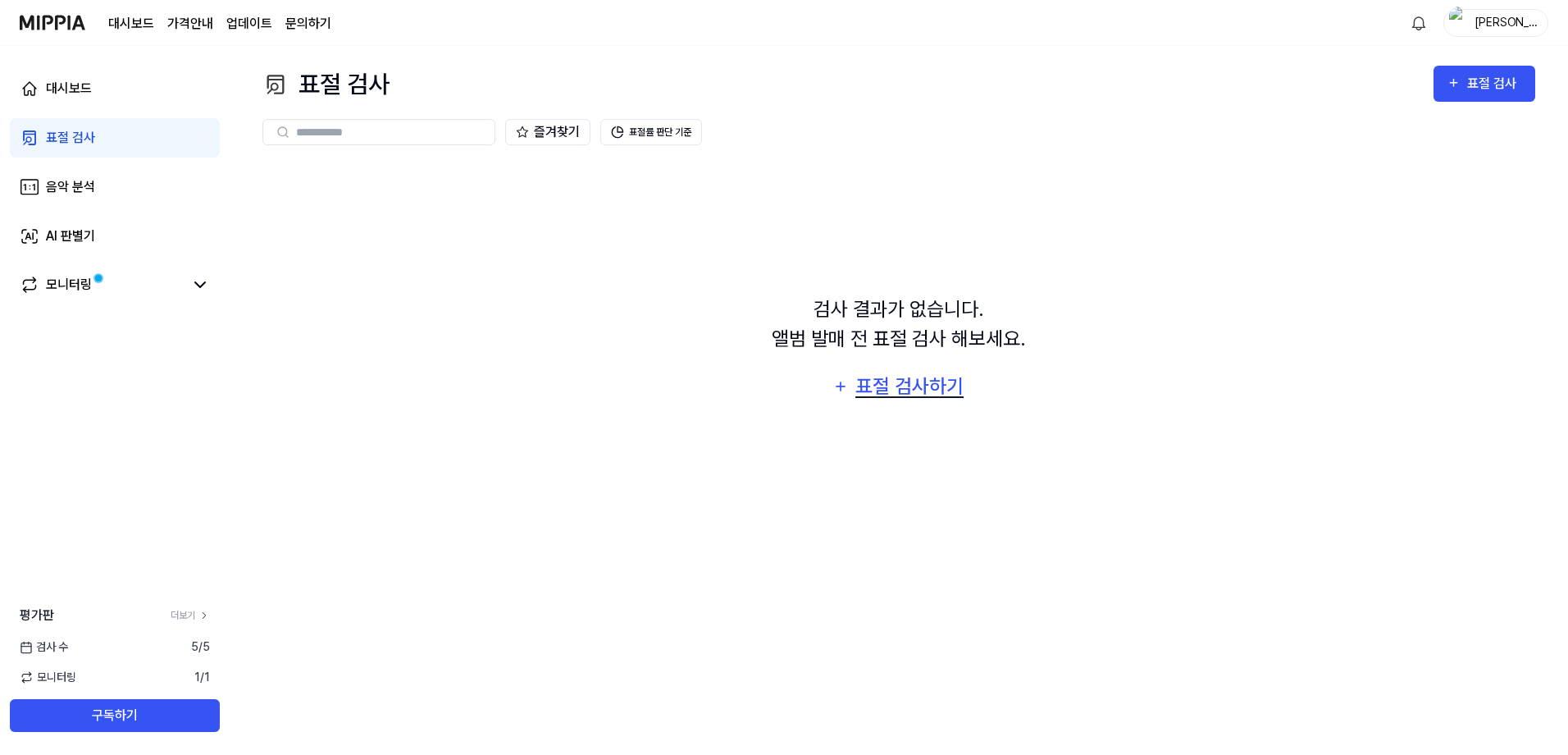
click at [877, 386] on div "표절 검사하기" at bounding box center [909, 386] width 111 height 31
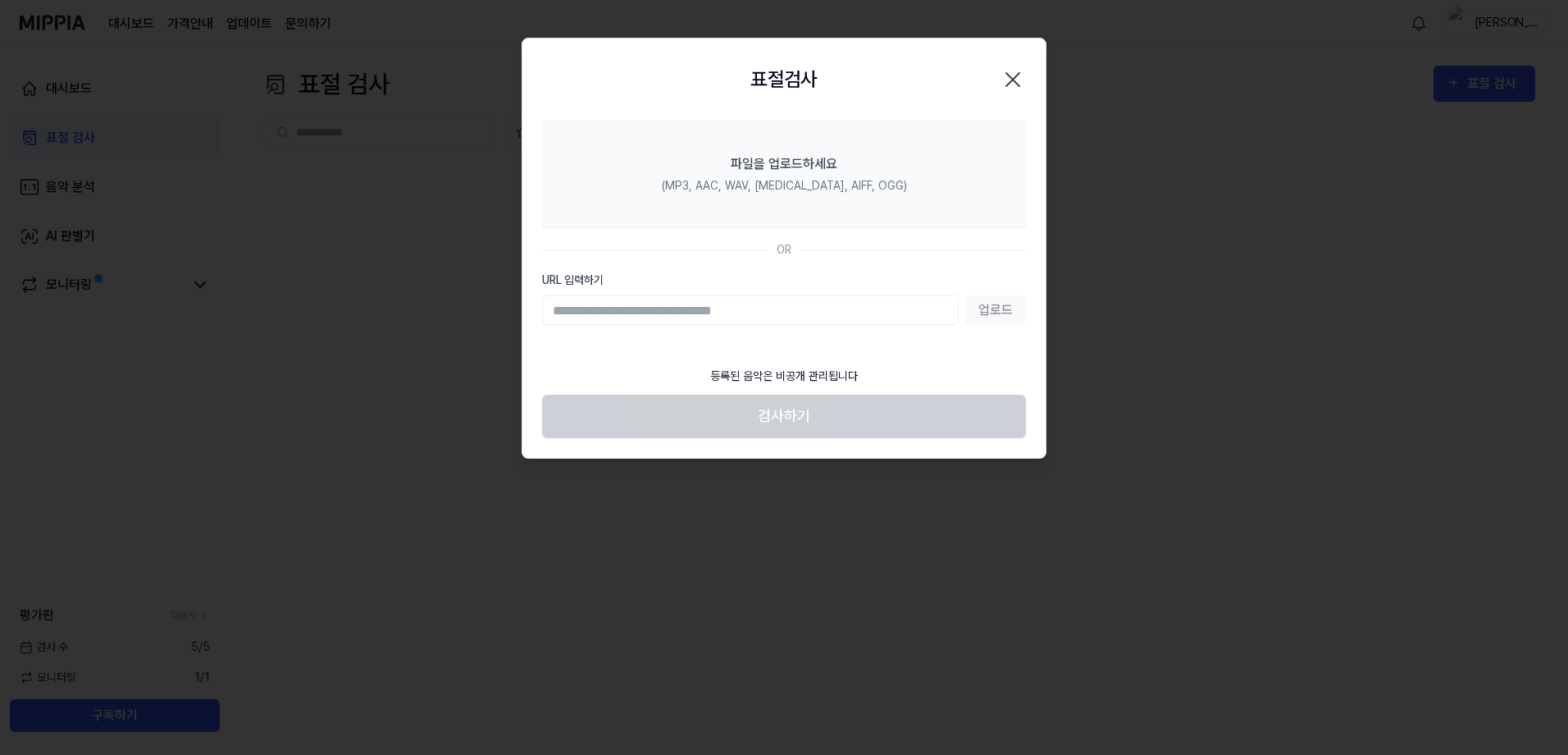
click at [878, 314] on input "URL 입력하기" at bounding box center [750, 309] width 416 height 29
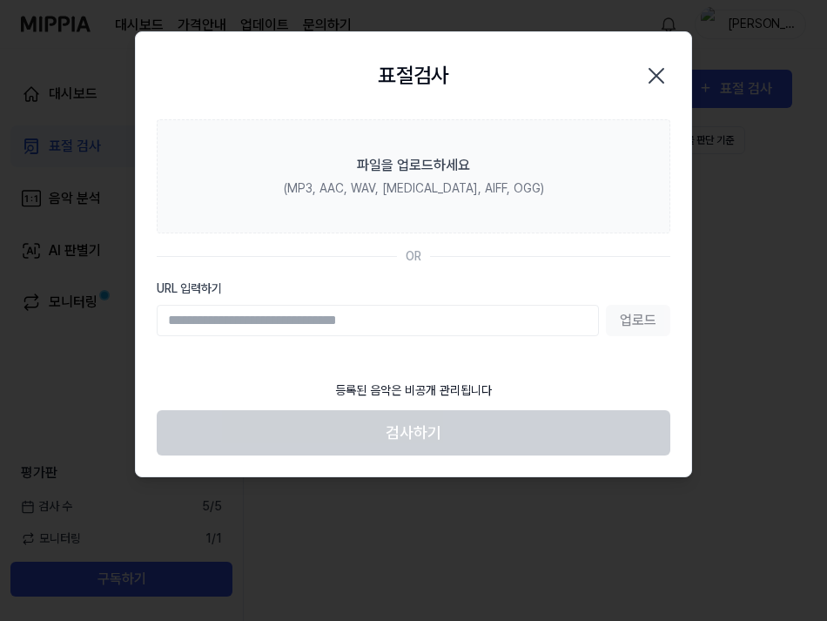
click at [229, 324] on input "URL 입력하기" at bounding box center [378, 320] width 442 height 31
paste input "**********"
type input "**********"
click at [648, 320] on button "업로드" at bounding box center [638, 320] width 64 height 31
click at [635, 322] on div "업로드" at bounding box center [414, 320] width 514 height 31
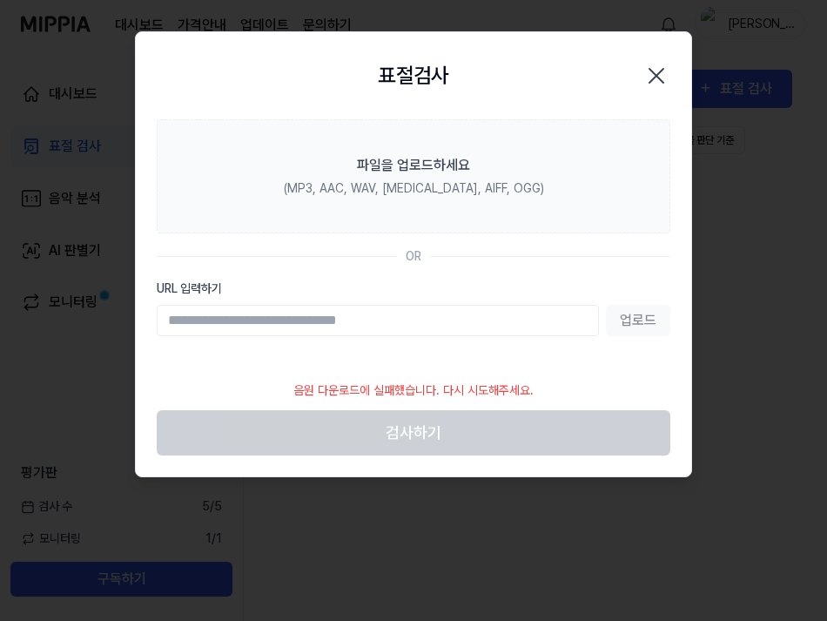
click at [664, 72] on icon "button" at bounding box center [656, 76] width 28 height 28
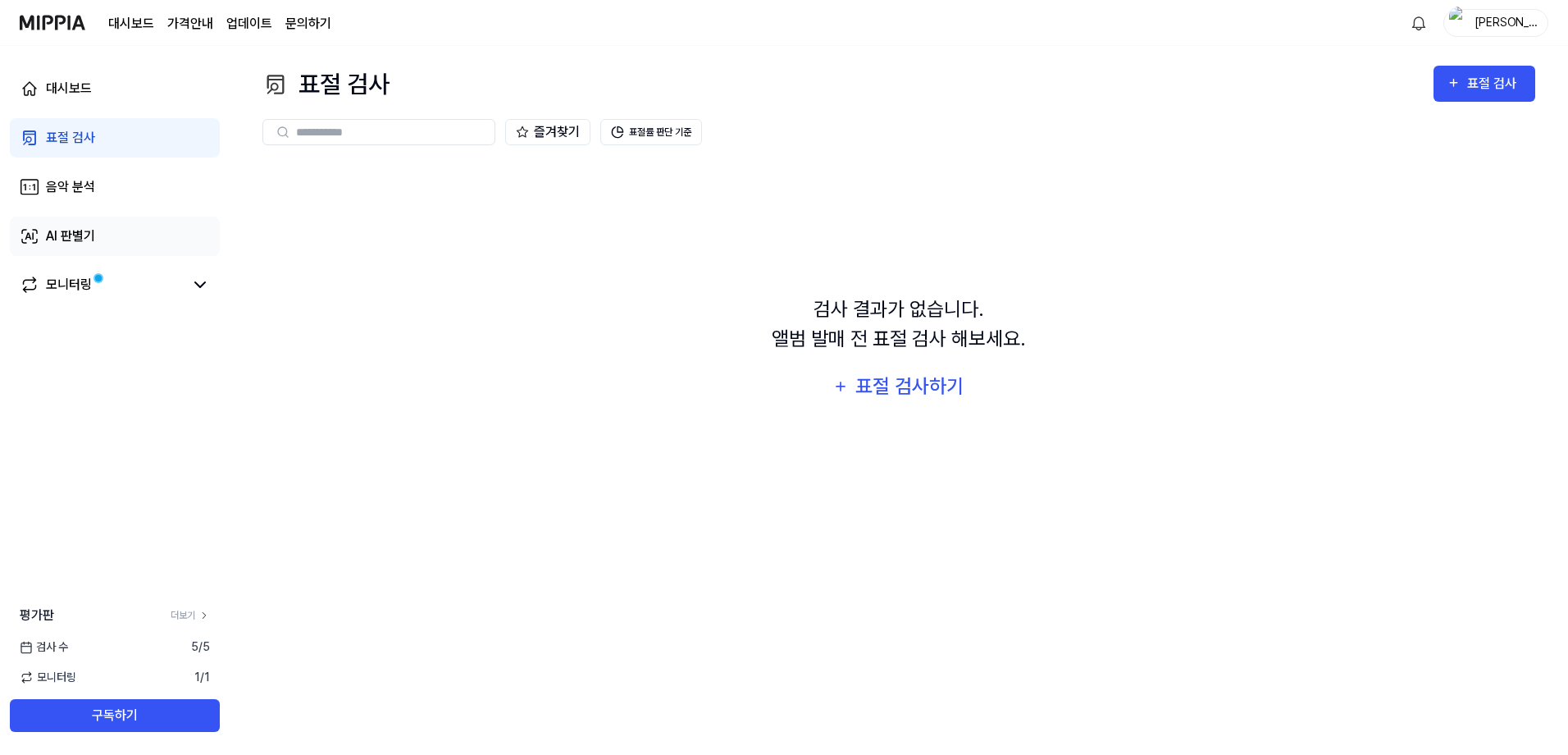
click at [54, 238] on div "AI 판별기" at bounding box center [71, 236] width 49 height 20
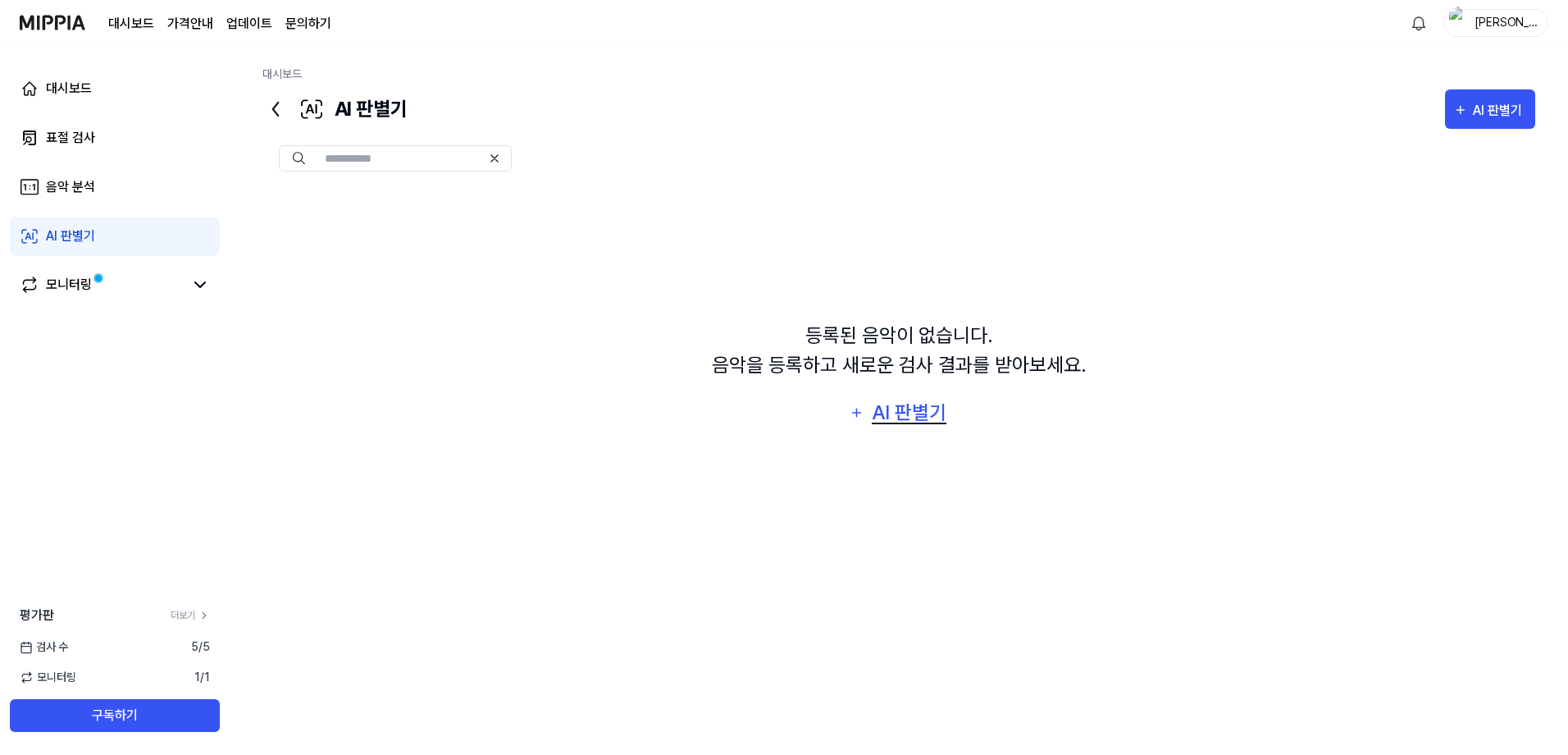
click at [929, 417] on div "AI 판별기" at bounding box center [910, 412] width 79 height 31
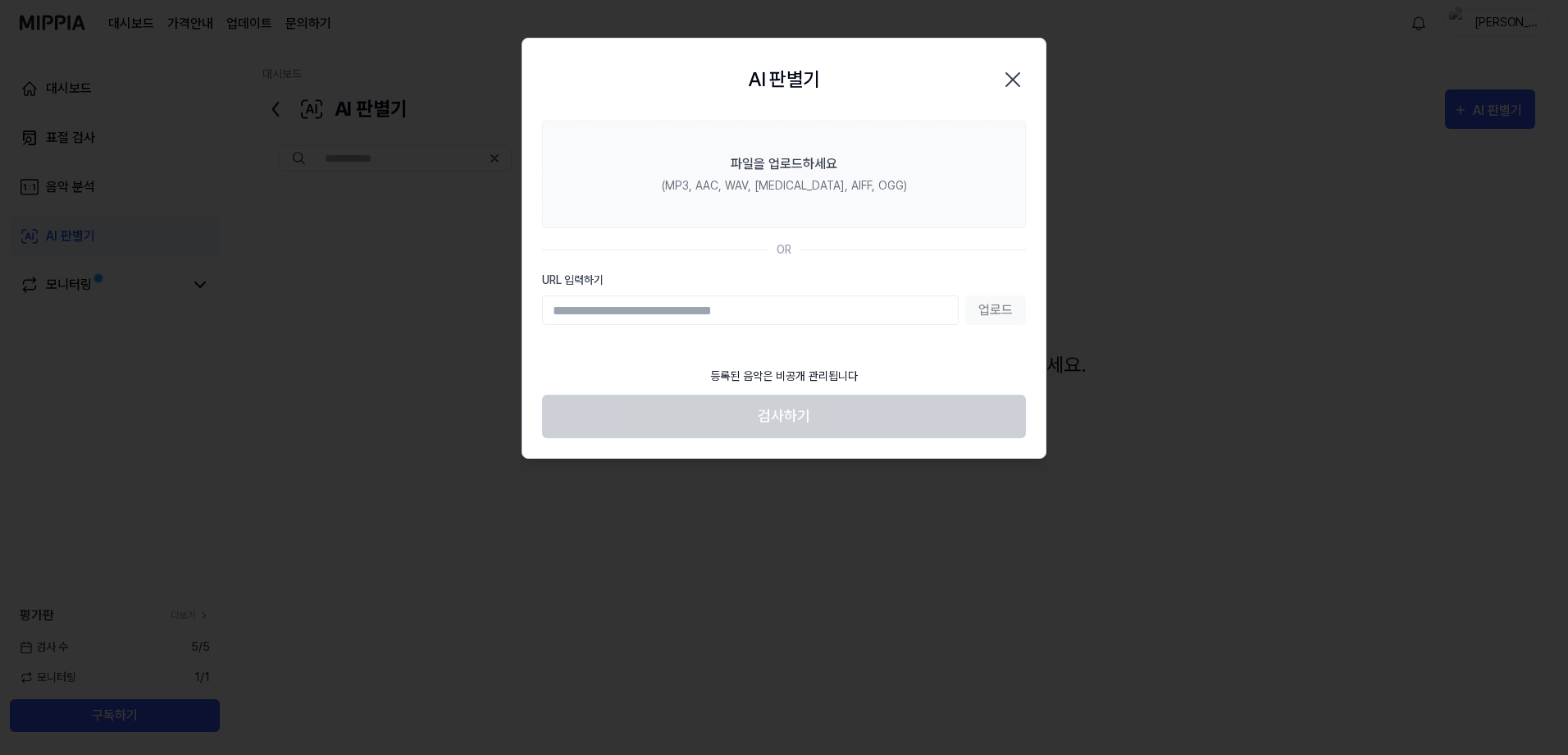
click at [746, 307] on input "URL 입력하기" at bounding box center [750, 309] width 416 height 29
paste input "**********"
type input "**********"
click at [988, 304] on button "업로드" at bounding box center [996, 309] width 60 height 29
click at [1014, 74] on icon "button" at bounding box center [1013, 80] width 26 height 26
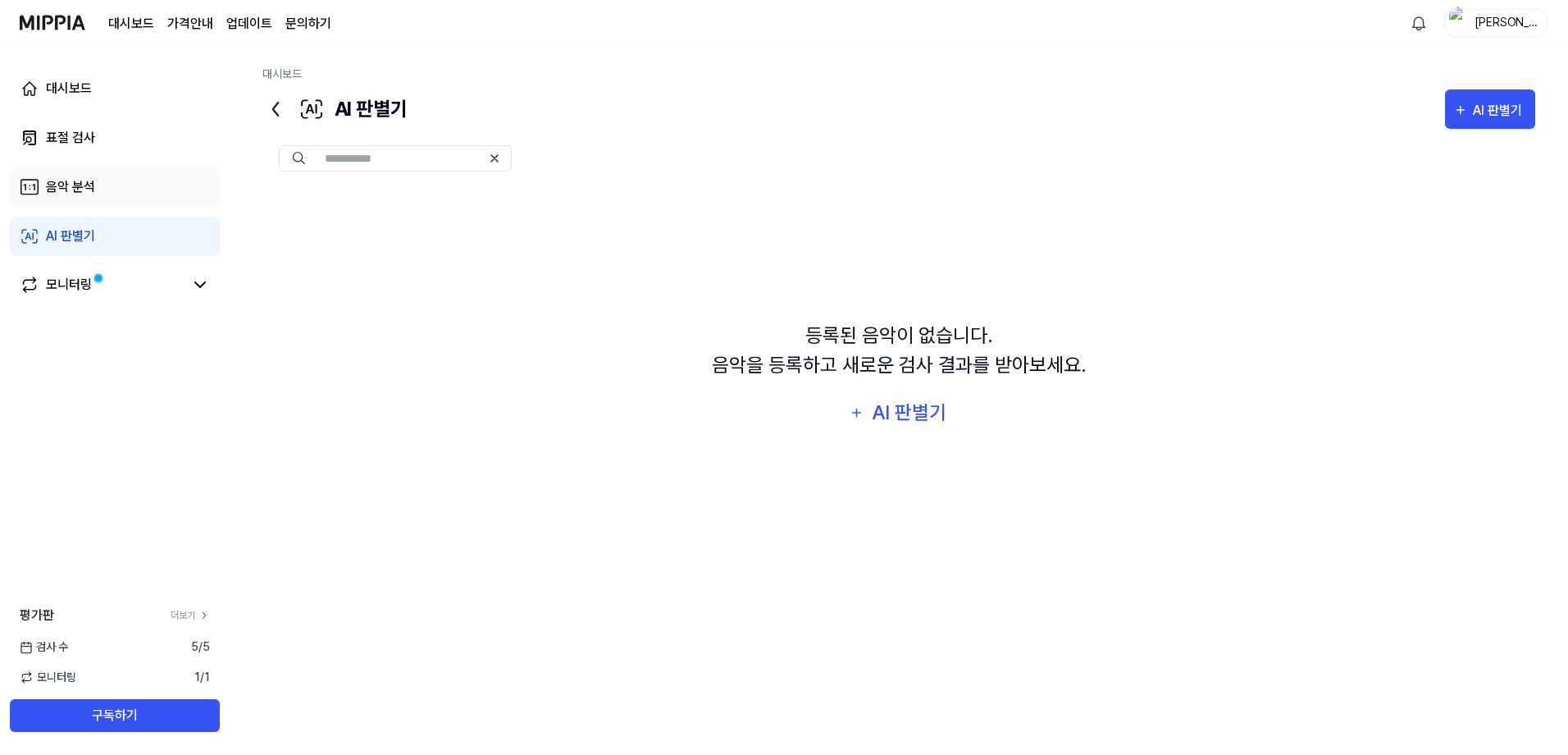
click at [86, 184] on div "음악 분석" at bounding box center [71, 187] width 49 height 20
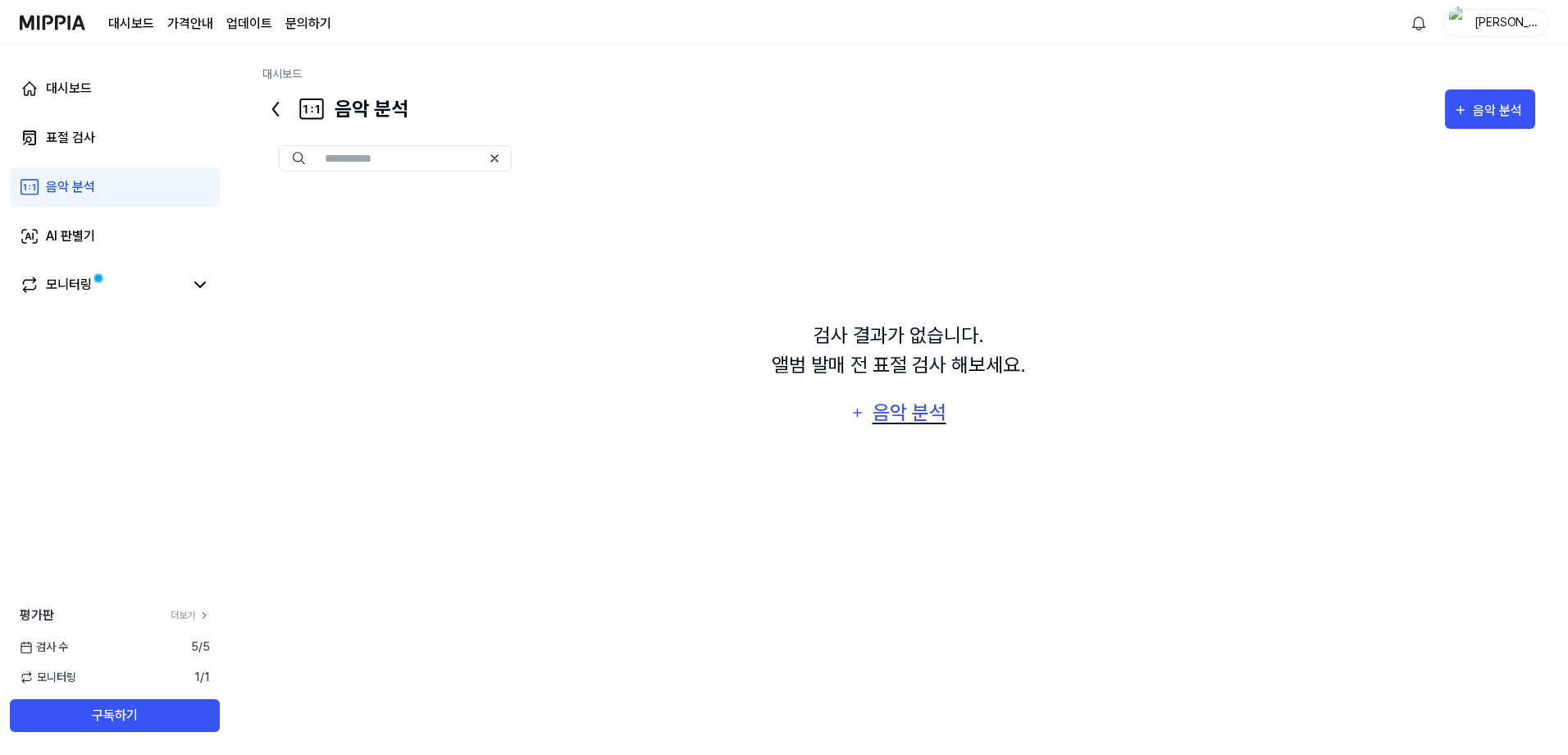
click at [912, 410] on div "음악 분석" at bounding box center [909, 412] width 78 height 31
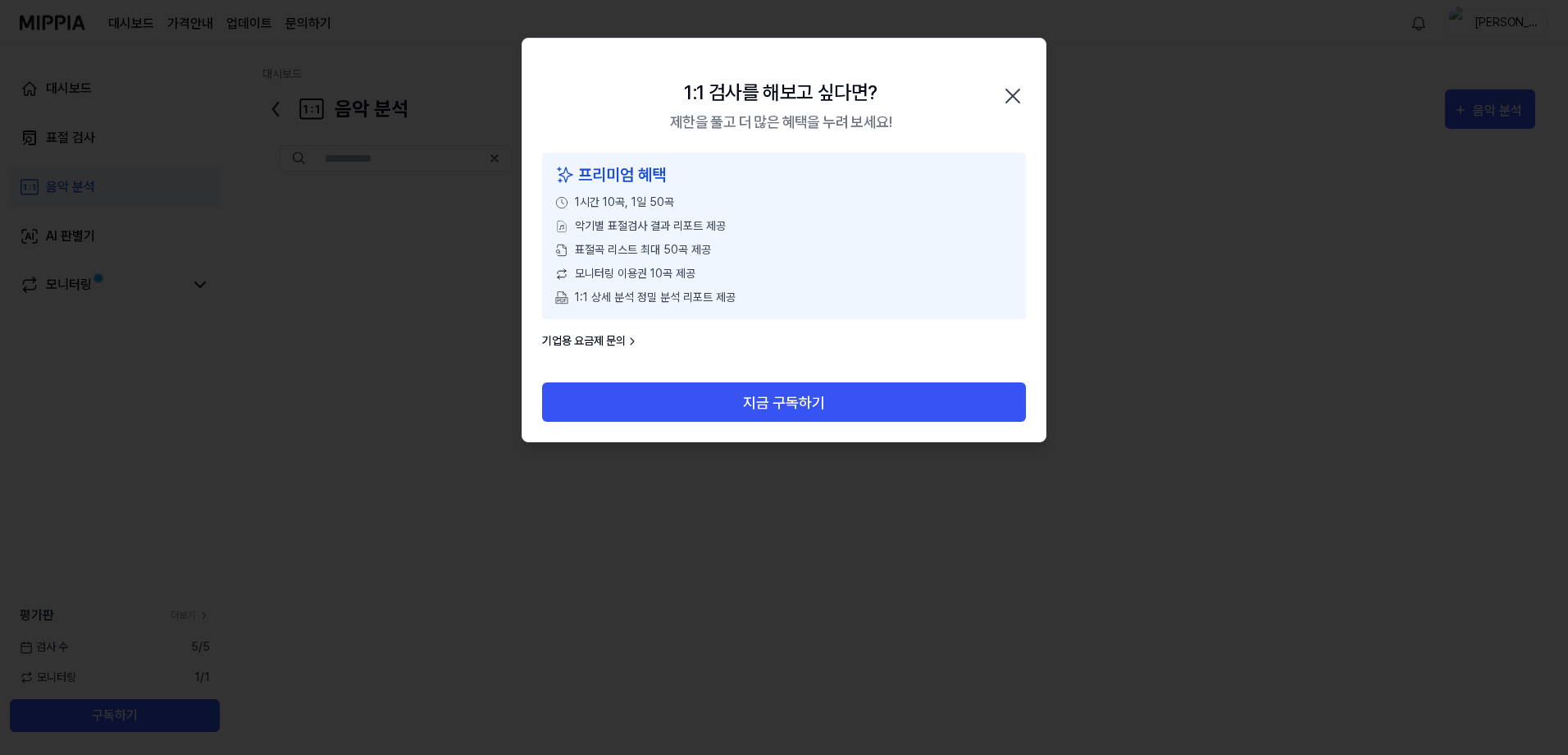
click at [1015, 100] on icon "button" at bounding box center [1013, 96] width 26 height 26
